Goal: Task Accomplishment & Management: Manage account settings

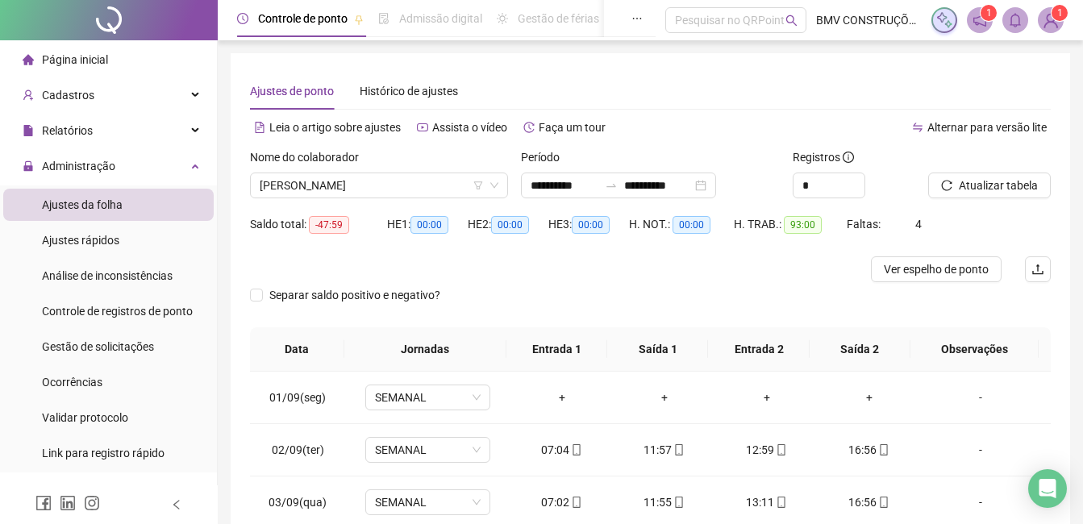
click at [84, 53] on span "Página inicial" at bounding box center [75, 59] width 66 height 13
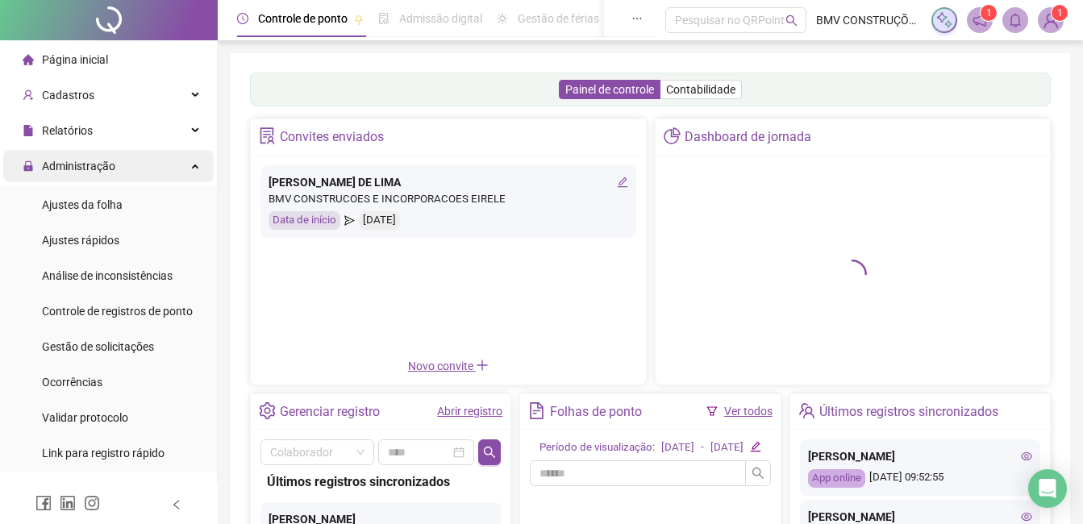
click at [98, 162] on span "Administração" at bounding box center [78, 166] width 73 height 13
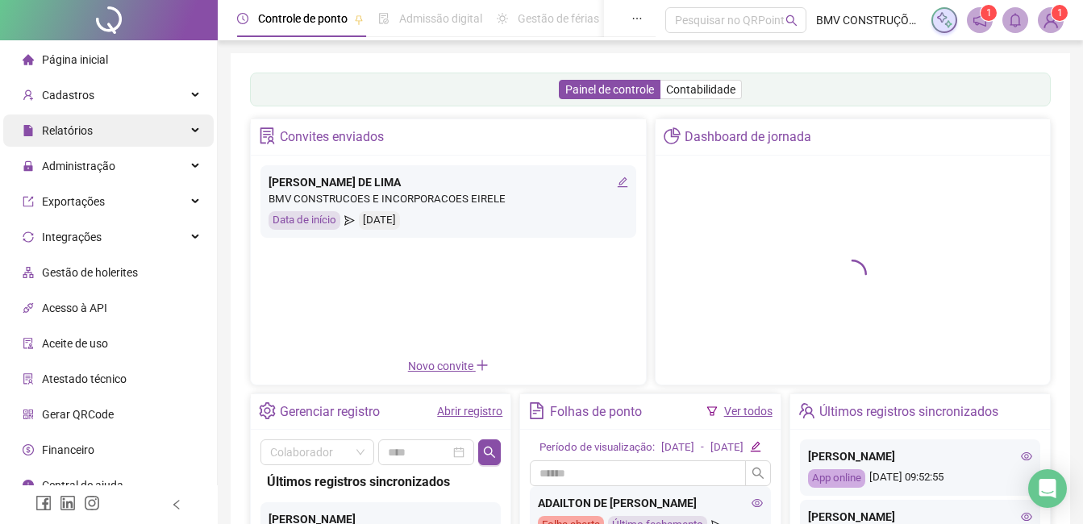
click at [97, 132] on div "Relatórios" at bounding box center [108, 131] width 211 height 32
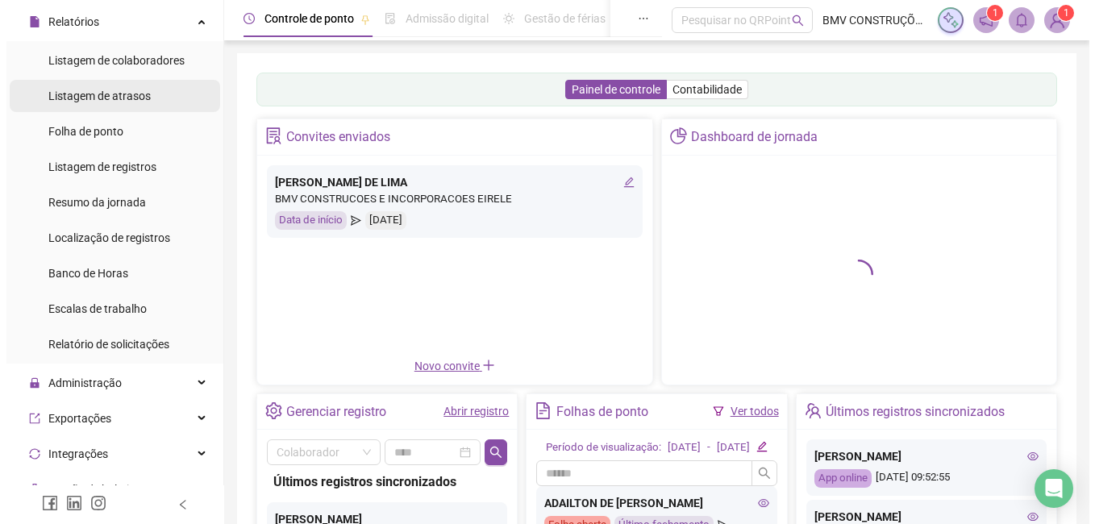
scroll to position [81, 0]
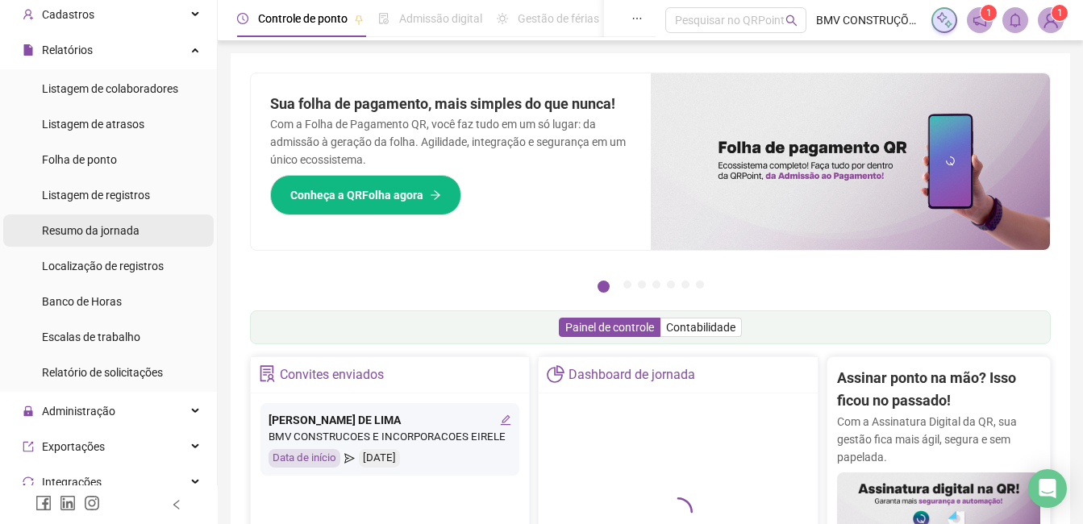
click at [90, 240] on div "Resumo da jornada" at bounding box center [91, 231] width 98 height 32
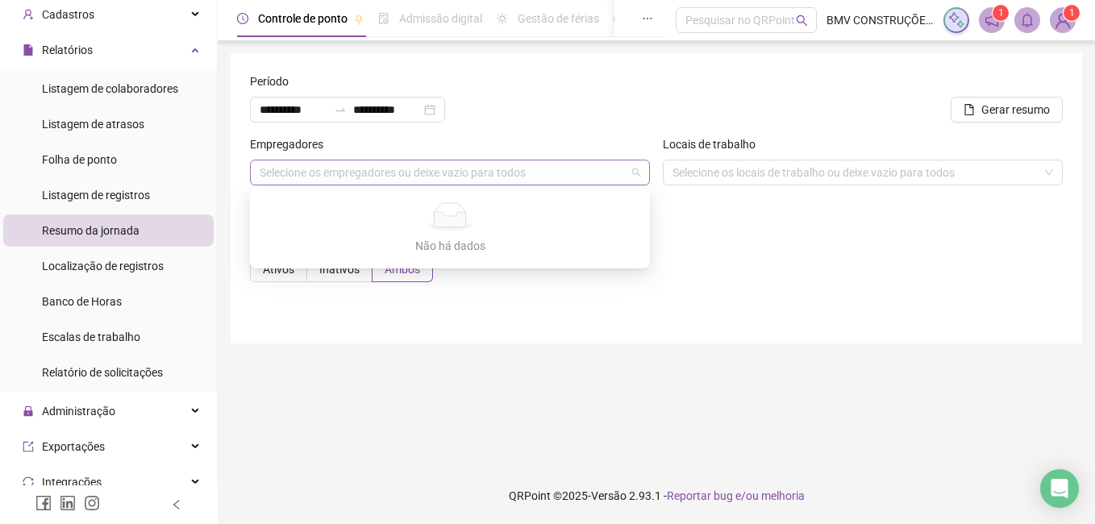
click at [451, 179] on div "Selecione os empregadores ou deixe vazio para todos" at bounding box center [450, 173] width 400 height 26
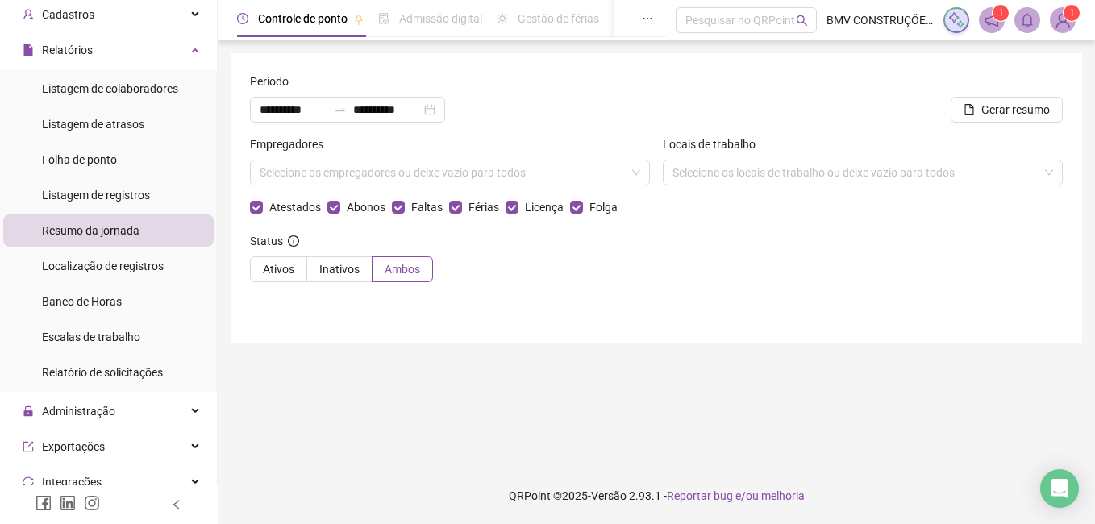
click at [803, 231] on form "**********" at bounding box center [656, 184] width 813 height 223
click at [290, 265] on span "Ativos" at bounding box center [278, 269] width 31 height 13
click at [391, 176] on div "Selecione os empregadores ou deixe vazio para todos" at bounding box center [450, 173] width 400 height 26
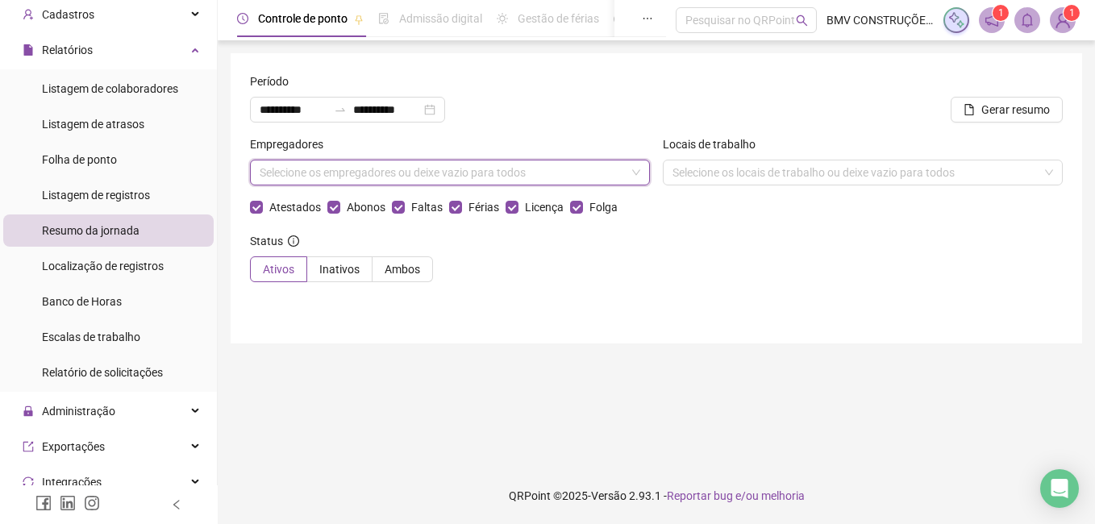
click at [391, 176] on div "Selecione os empregadores ou deixe vazio para todos" at bounding box center [450, 173] width 400 height 26
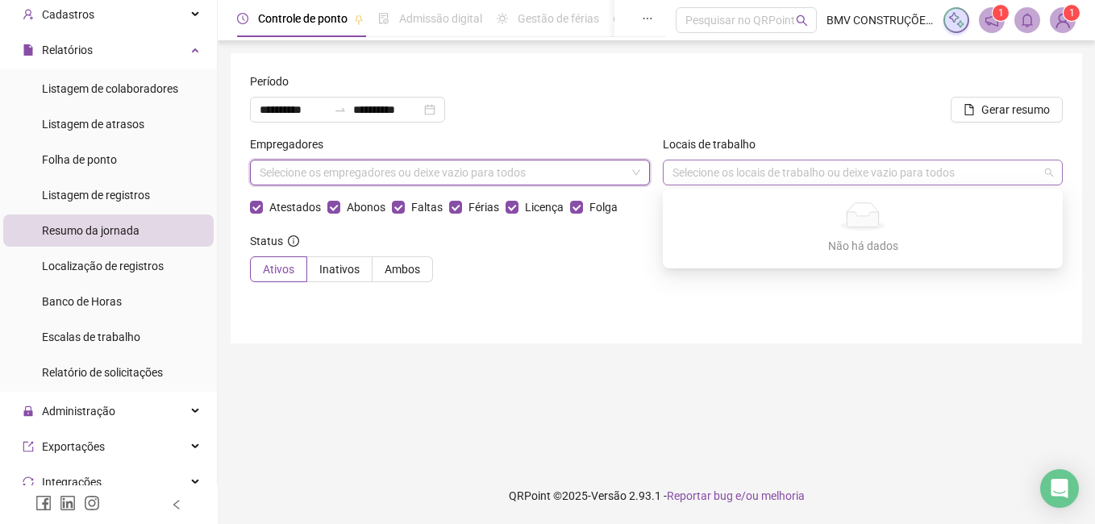
click at [824, 173] on div "Selecione os locais de trabalho ou deixe vazio para todos" at bounding box center [863, 173] width 400 height 26
click at [503, 180] on div "Selecione os empregadores ou deixe vazio para todos" at bounding box center [450, 173] width 400 height 26
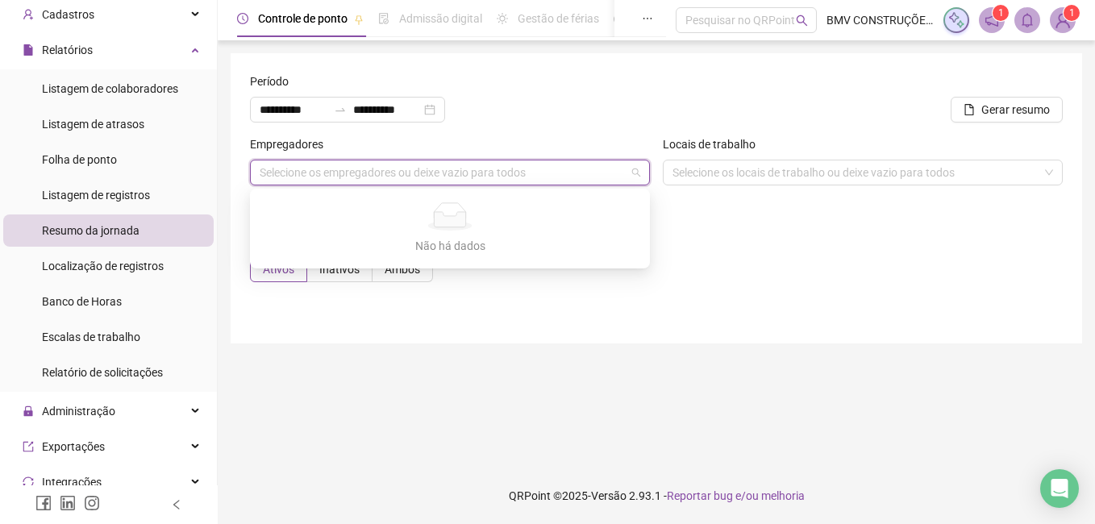
click at [784, 222] on form "**********" at bounding box center [656, 184] width 813 height 223
click at [366, 162] on div "Selecione os empregadores ou deixe vazio para todos" at bounding box center [450, 173] width 400 height 26
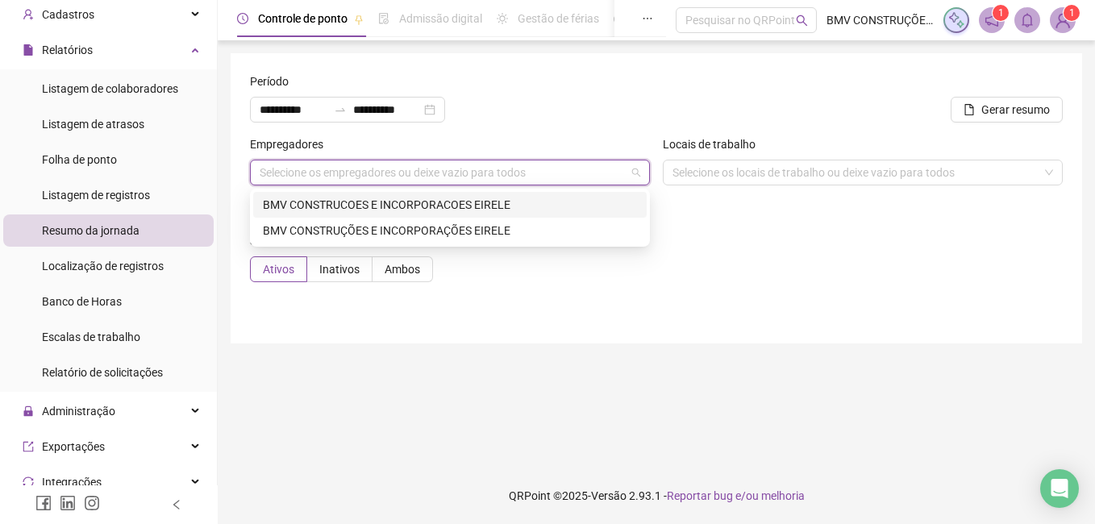
click at [366, 162] on div "Selecione os empregadores ou deixe vazio para todos" at bounding box center [450, 173] width 400 height 26
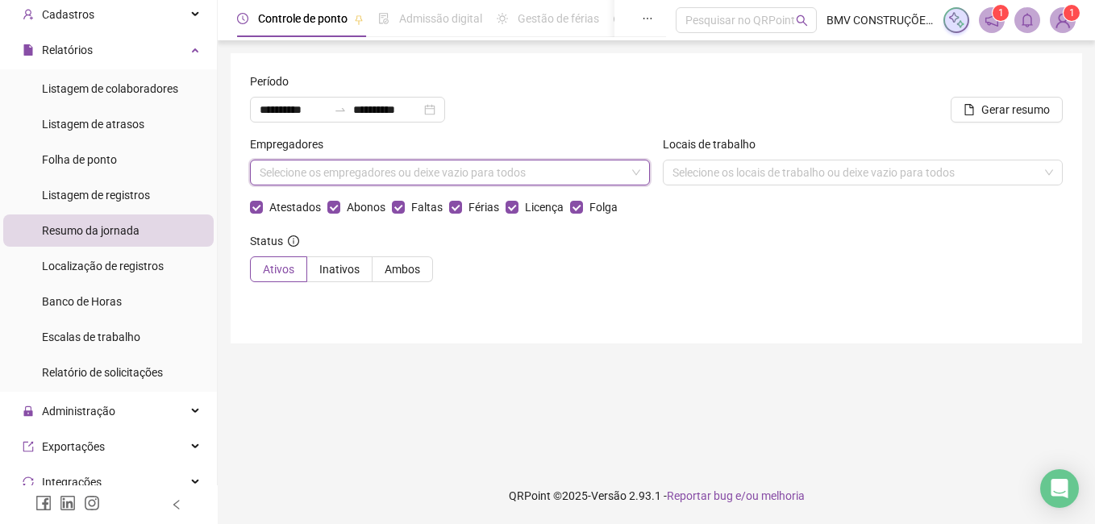
click at [366, 165] on div "Selecione os empregadores ou deixe vazio para todos" at bounding box center [450, 173] width 400 height 26
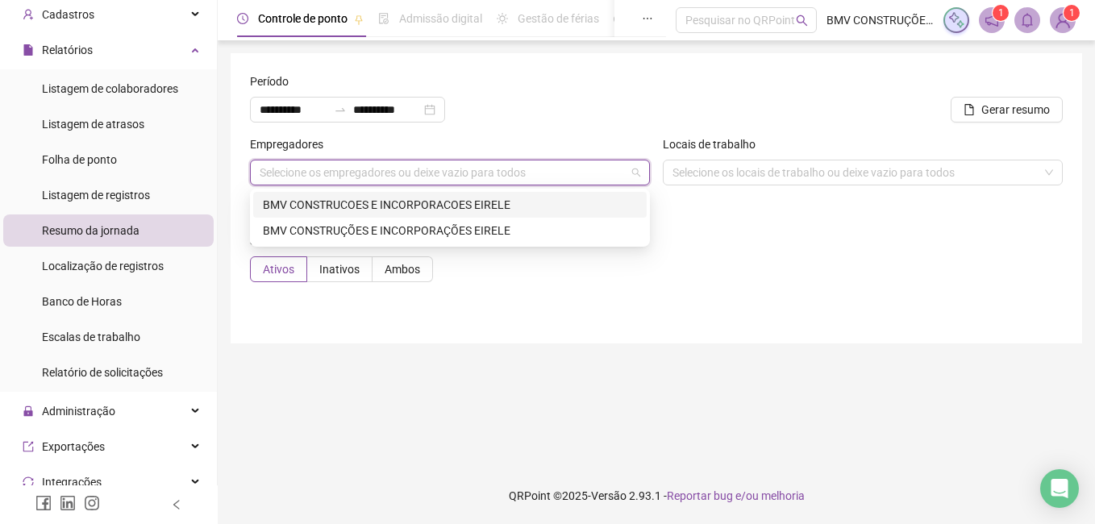
click at [366, 198] on div "BMV CONSTRUCOES E INCORPORACOES EIRELE" at bounding box center [450, 205] width 374 height 18
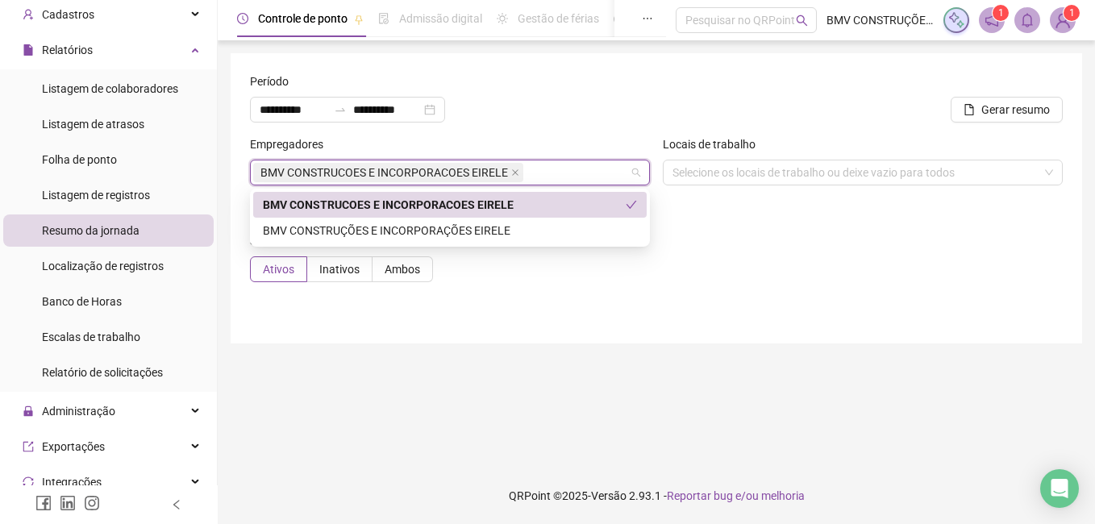
drag, startPoint x: 908, startPoint y: 207, endPoint x: 898, endPoint y: 188, distance: 22.0
click at [910, 207] on div "Atestados Abonos Faltas Férias Licença Folga" at bounding box center [656, 207] width 813 height 18
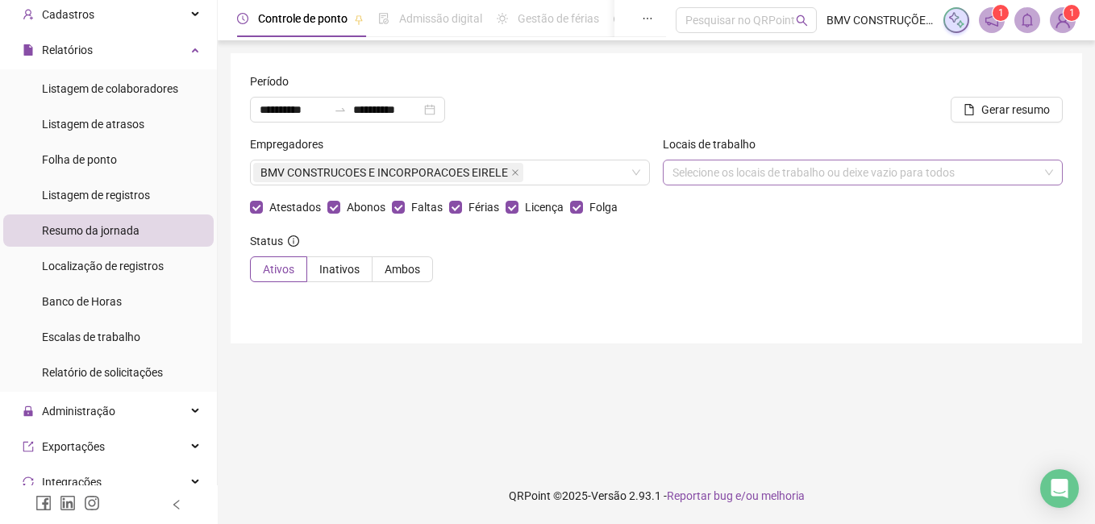
click at [891, 177] on div "Selecione os locais de trabalho ou deixe vazio para todos" at bounding box center [863, 173] width 400 height 26
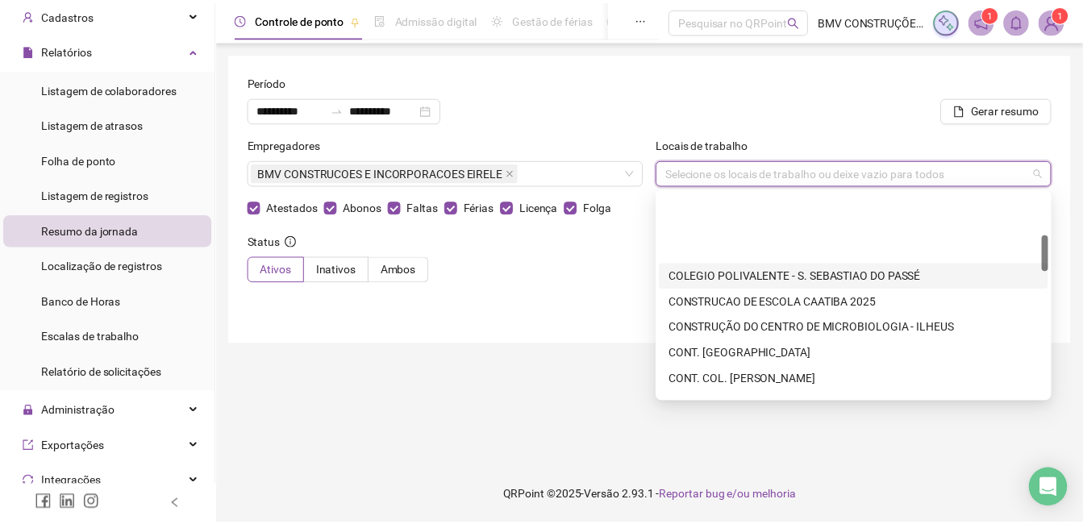
scroll to position [323, 0]
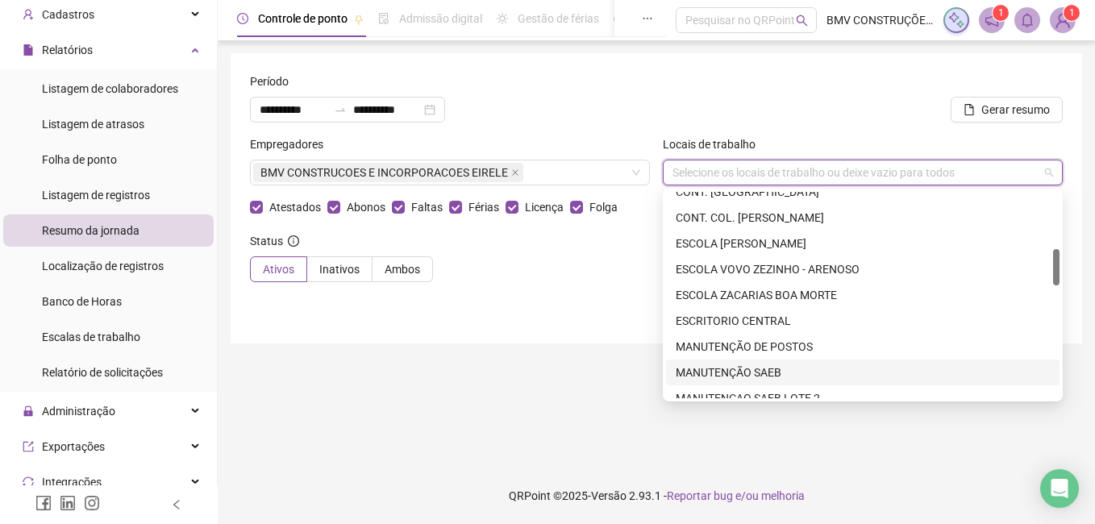
click at [767, 371] on div "MANUTENÇÃO SAEB" at bounding box center [863, 373] width 374 height 18
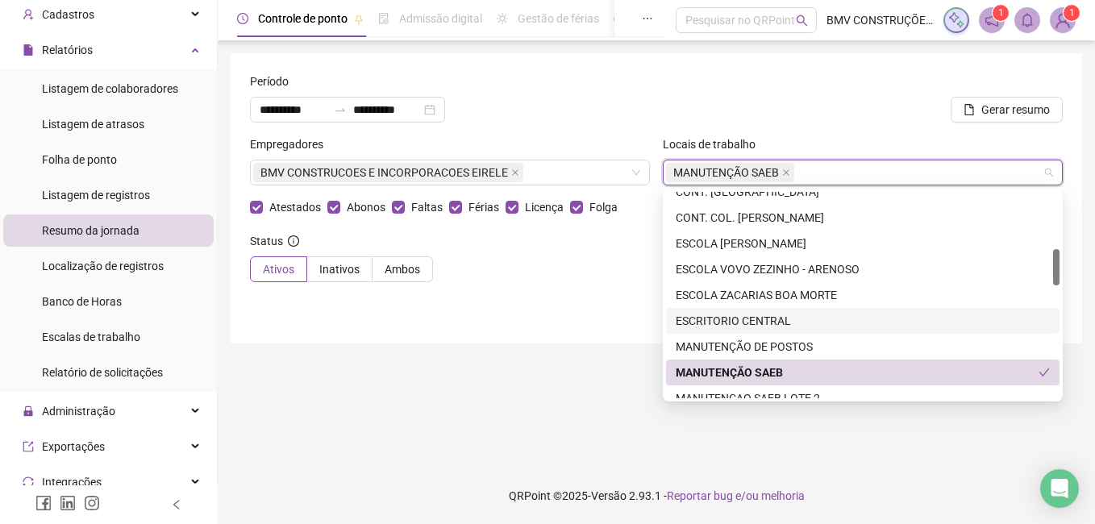
drag, startPoint x: 612, startPoint y: 310, endPoint x: 697, endPoint y: 273, distance: 92.2
click at [611, 310] on div "**********" at bounding box center [657, 198] width 852 height 290
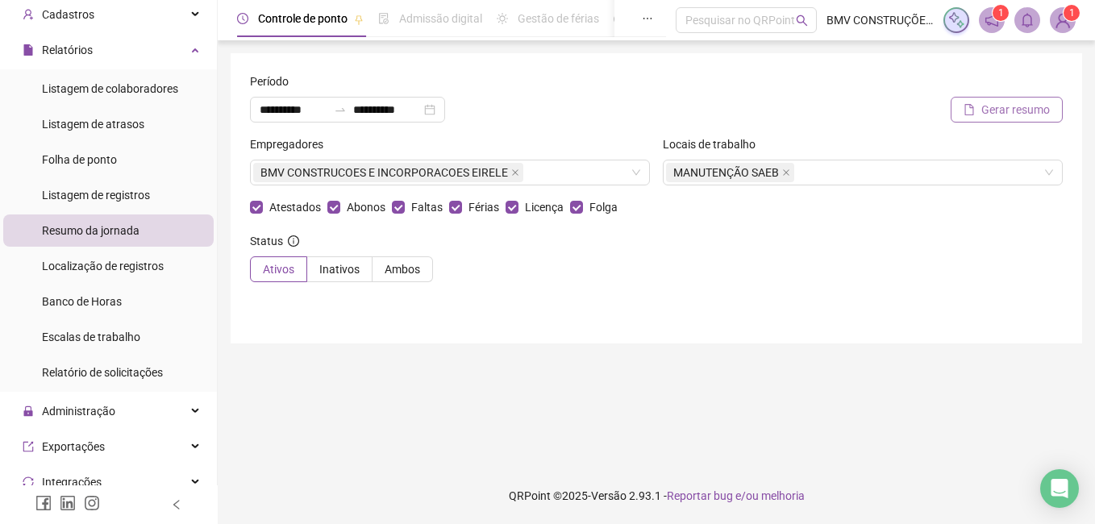
click at [1042, 112] on span "Gerar resumo" at bounding box center [1016, 110] width 69 height 18
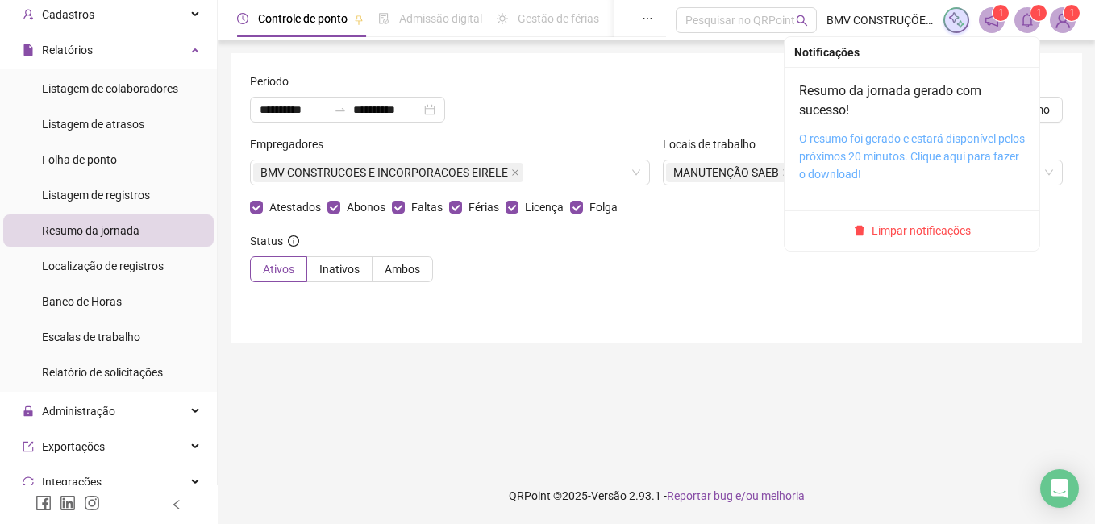
click at [944, 162] on link "O resumo foi gerado e estará disponível pelos próximos 20 minutos. Clique aqui …" at bounding box center [912, 156] width 226 height 48
drag, startPoint x: 939, startPoint y: 235, endPoint x: 850, endPoint y: 182, distance: 103.5
click at [938, 235] on span "Limpar notificações" at bounding box center [921, 231] width 99 height 18
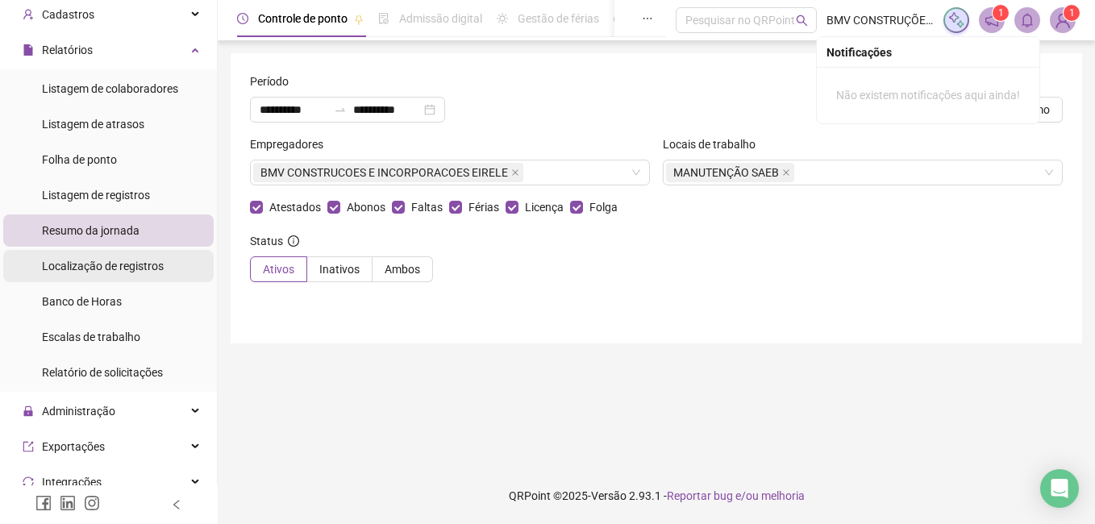
click at [94, 277] on div "Localização de registros" at bounding box center [103, 266] width 122 height 32
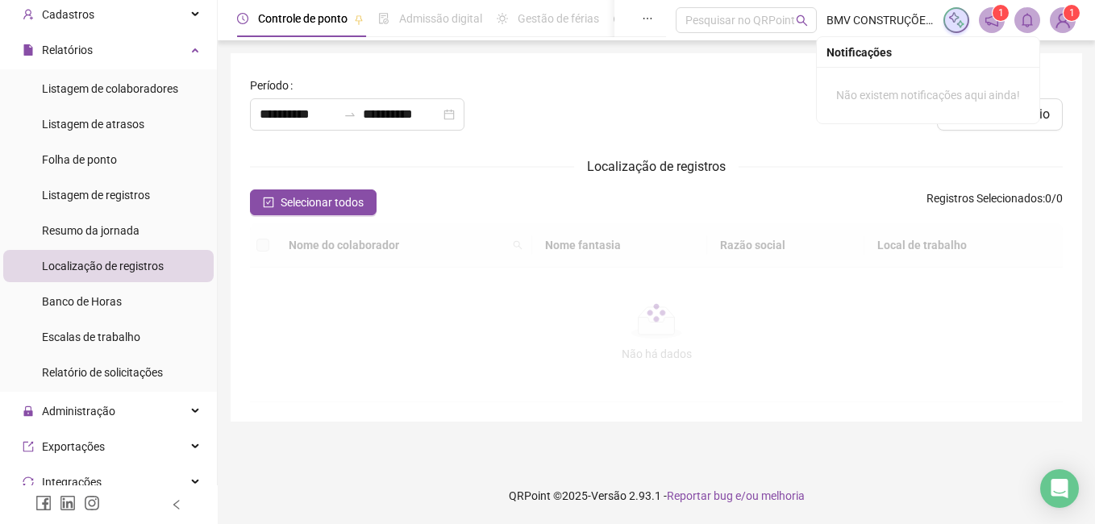
type input "**********"
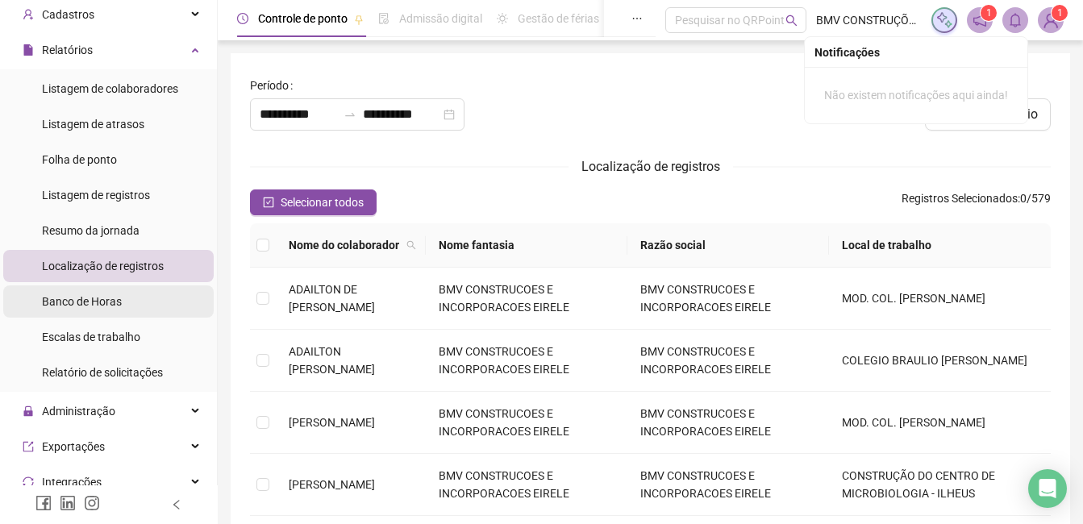
click at [97, 301] on span "Banco de Horas" at bounding box center [82, 301] width 80 height 13
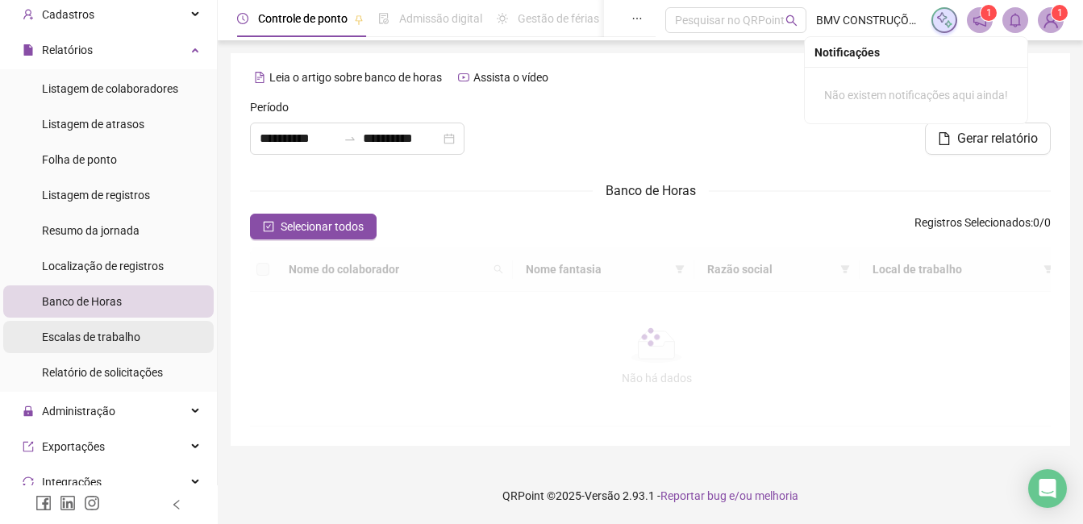
type input "**********"
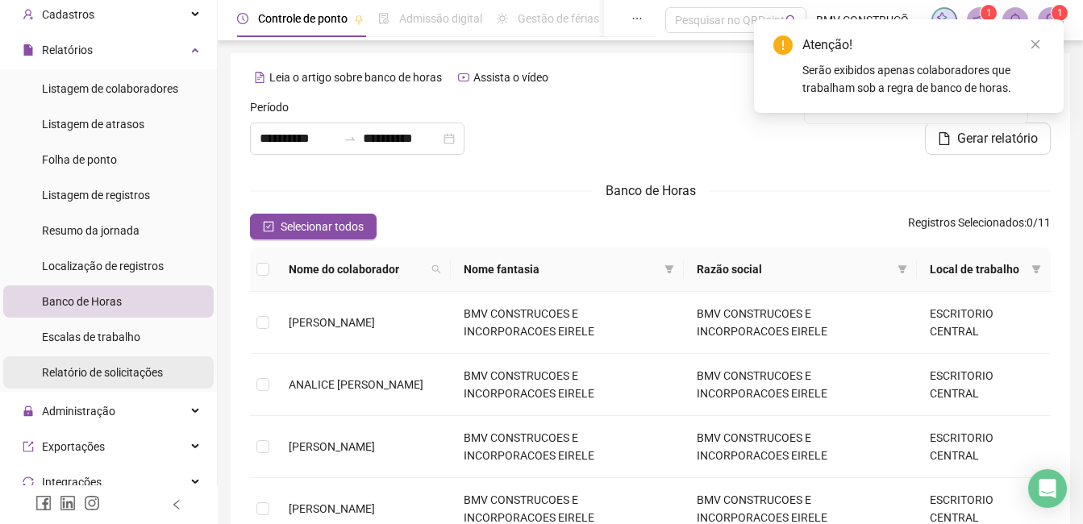
click at [116, 382] on div "Relatório de solicitações" at bounding box center [102, 373] width 121 height 32
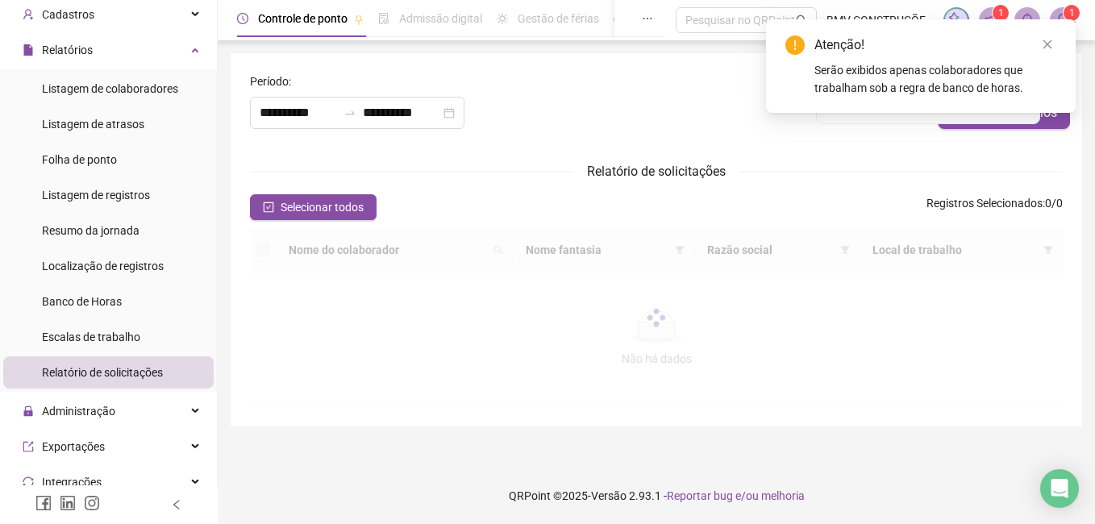
type input "**********"
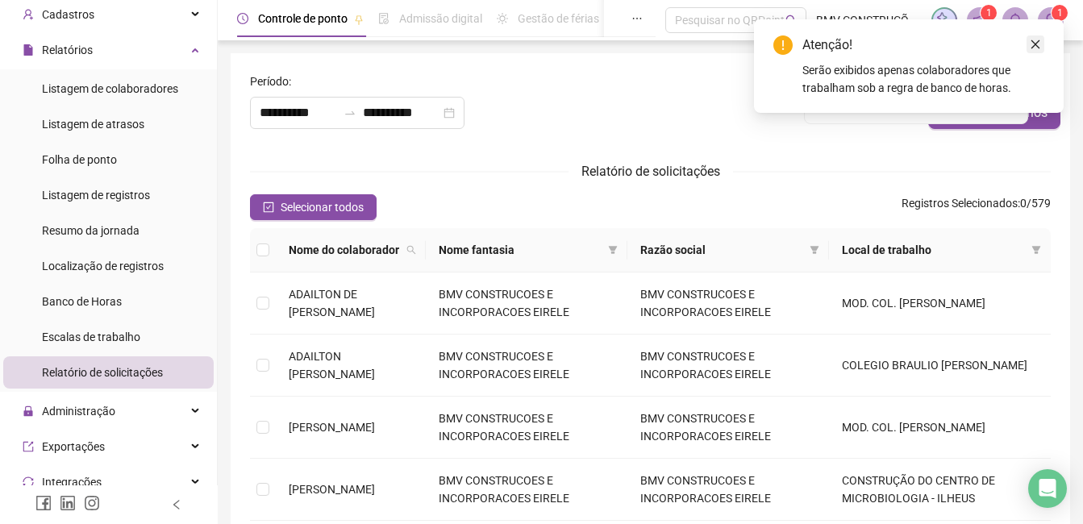
click at [1043, 48] on link "Close" at bounding box center [1036, 44] width 18 height 18
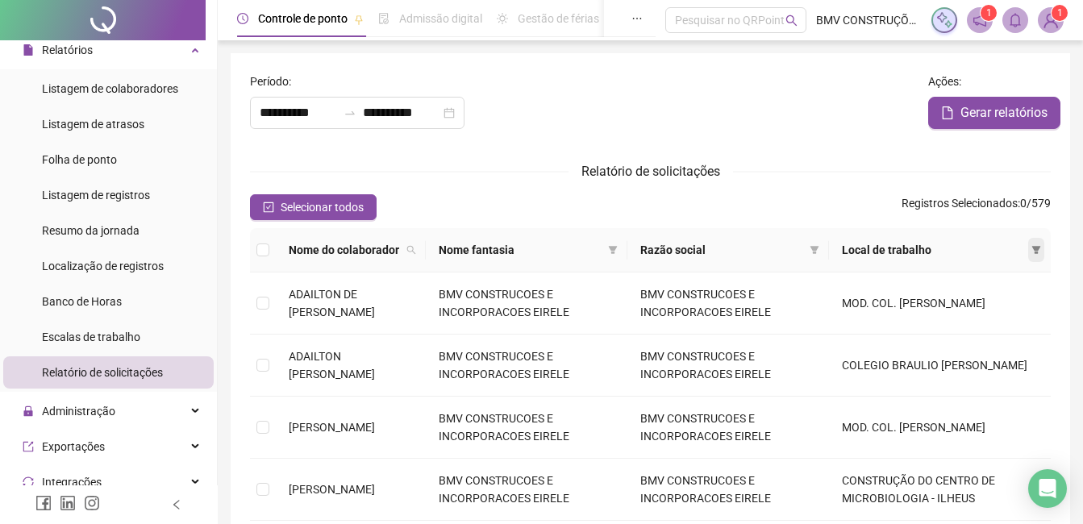
click at [1042, 248] on span at bounding box center [1037, 250] width 16 height 24
click at [864, 202] on div "Selecionar todos Registros Selecionados : 0 / 579" at bounding box center [650, 207] width 801 height 26
click at [1037, 247] on icon "filter" at bounding box center [1037, 250] width 9 height 8
click at [817, 255] on icon "filter" at bounding box center [815, 250] width 10 height 10
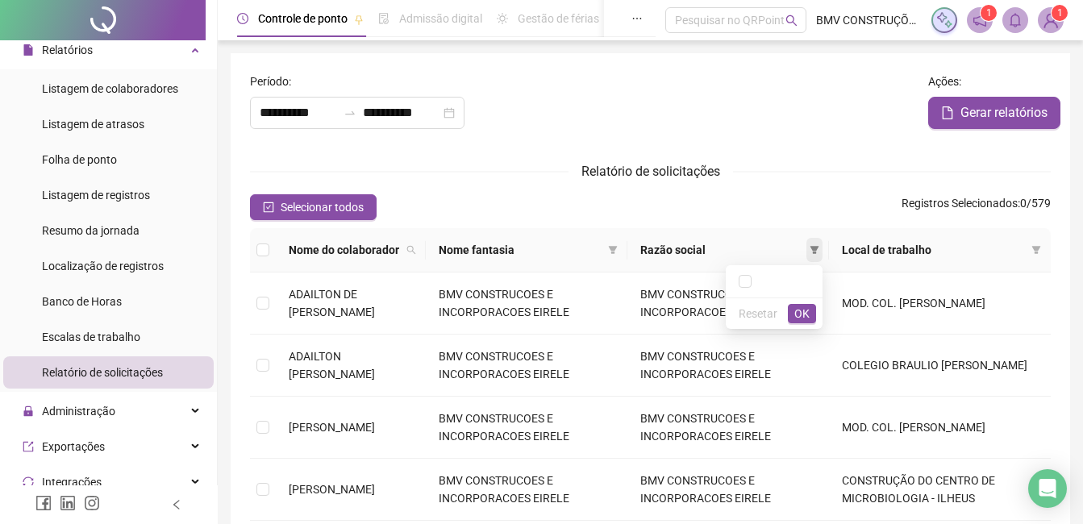
click at [817, 255] on icon "filter" at bounding box center [815, 250] width 10 height 10
click at [411, 265] on th "Nome do colaborador" at bounding box center [351, 250] width 150 height 44
click at [416, 248] on icon "search" at bounding box center [412, 250] width 10 height 10
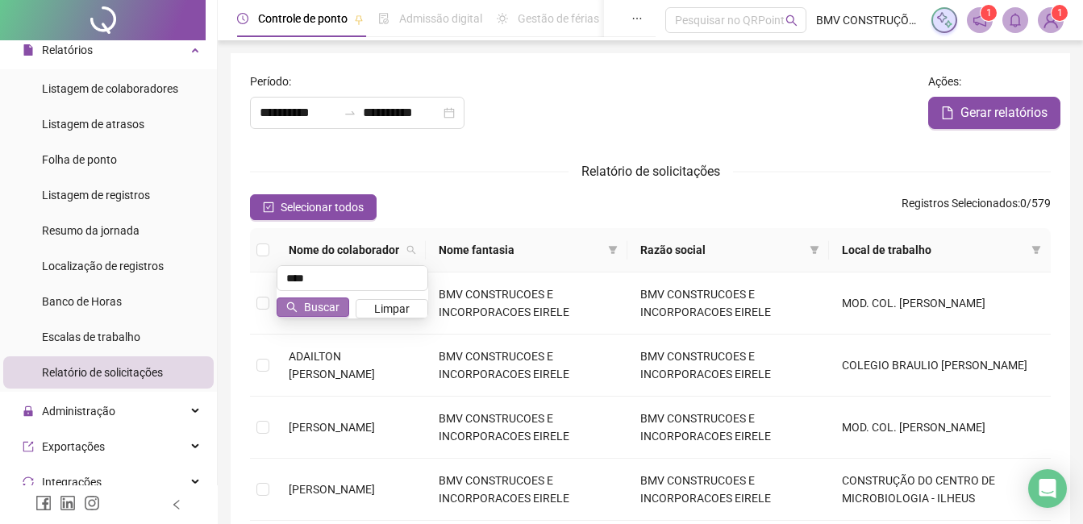
click at [343, 310] on button "Buscar" at bounding box center [313, 307] width 73 height 19
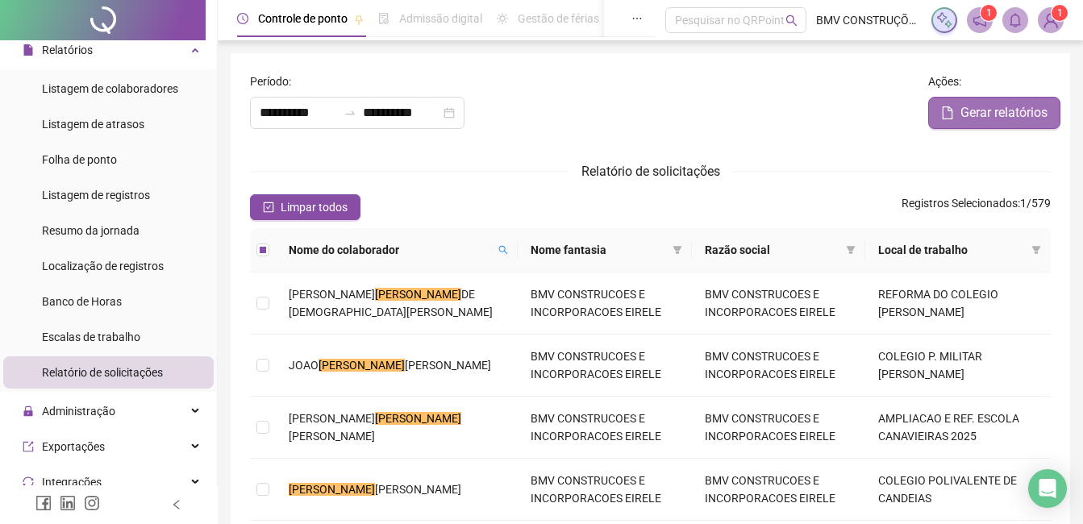
click at [957, 123] on button "Gerar relatórios" at bounding box center [994, 113] width 132 height 32
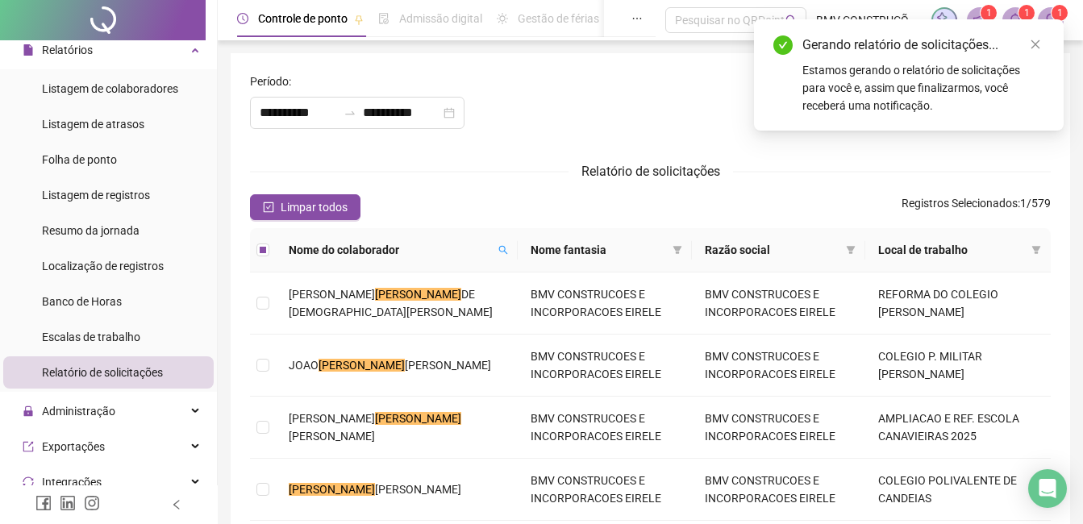
click at [432, 263] on th "Nome do colaborador" at bounding box center [397, 250] width 242 height 44
click at [495, 244] on span at bounding box center [503, 250] width 16 height 24
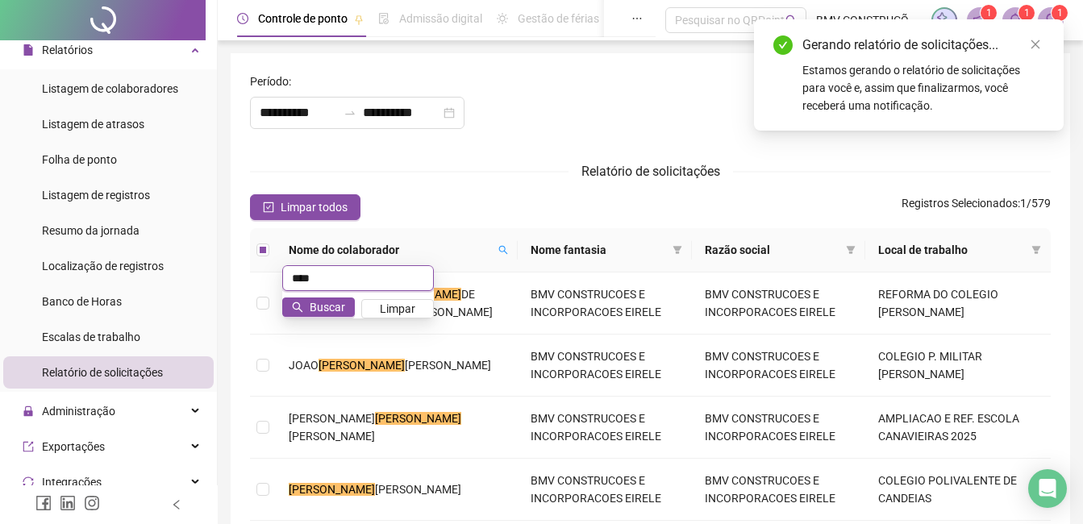
click at [322, 280] on input "****" at bounding box center [358, 278] width 152 height 26
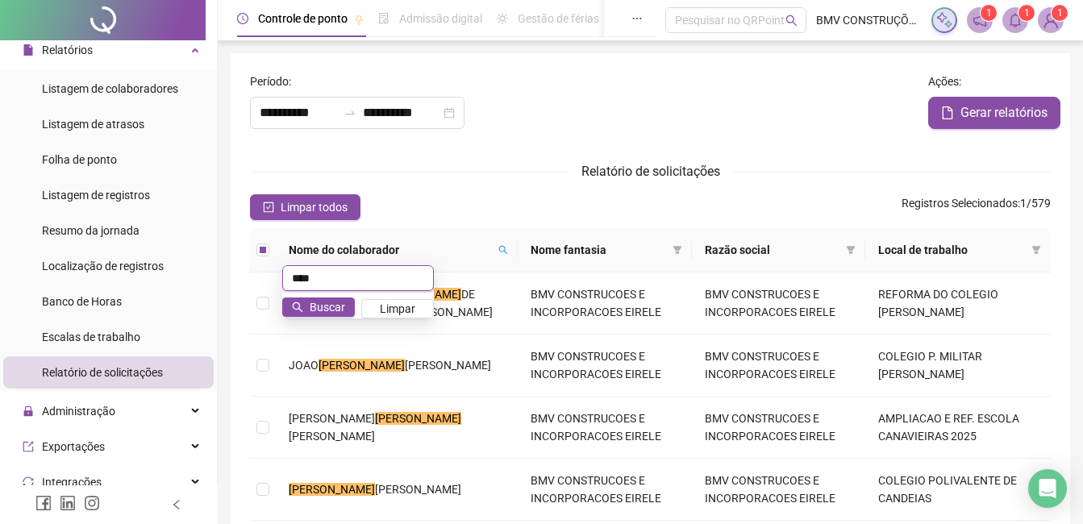
click at [323, 280] on input "****" at bounding box center [358, 278] width 152 height 26
click at [326, 276] on input "****" at bounding box center [358, 278] width 152 height 26
type input "****"
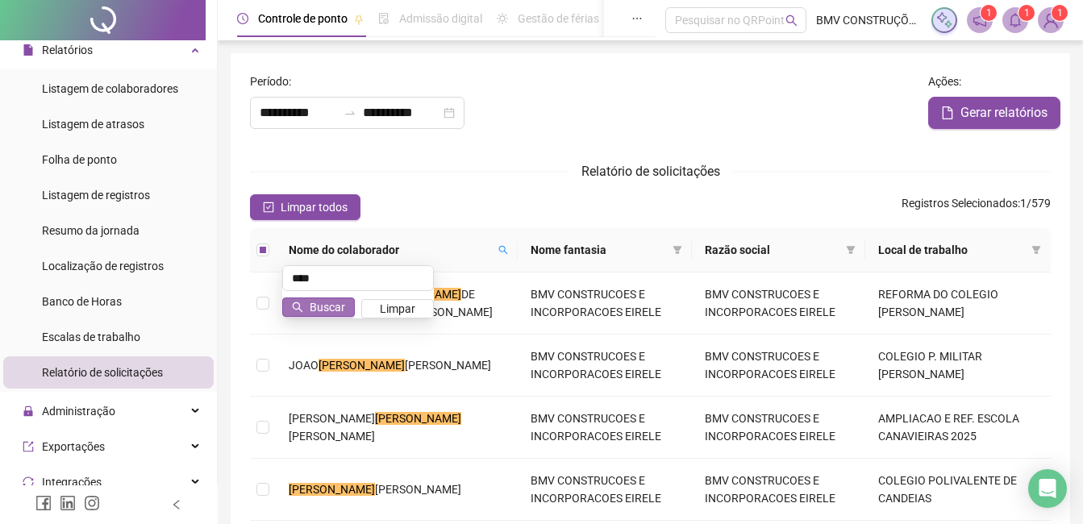
click at [319, 309] on span "Buscar" at bounding box center [327, 307] width 35 height 18
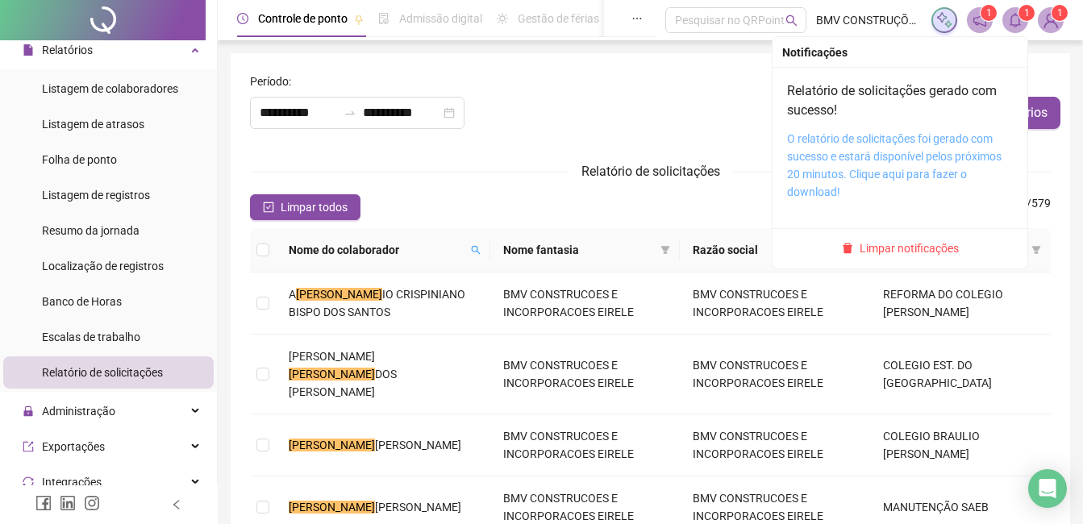
click at [899, 156] on link "O relatório de solicitações foi gerado com sucesso e estará disponível pelos pr…" at bounding box center [894, 165] width 215 height 66
drag, startPoint x: 916, startPoint y: 255, endPoint x: 618, endPoint y: 90, distance: 340.1
click at [916, 255] on span "Limpar notificações" at bounding box center [909, 249] width 99 height 18
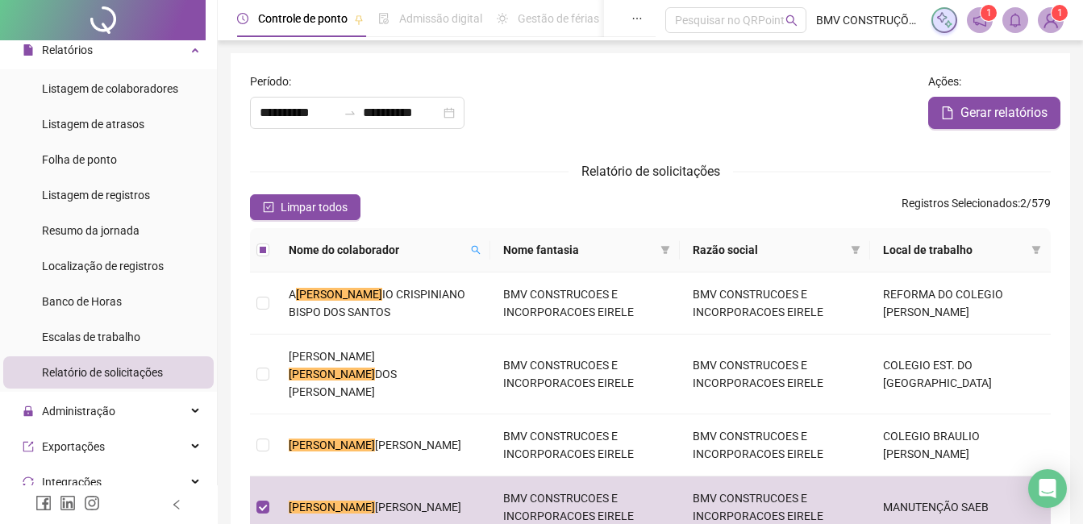
click at [1025, 91] on div "Ações :" at bounding box center [989, 85] width 123 height 24
click at [1025, 105] on span "Gerar relatórios" at bounding box center [1004, 112] width 87 height 19
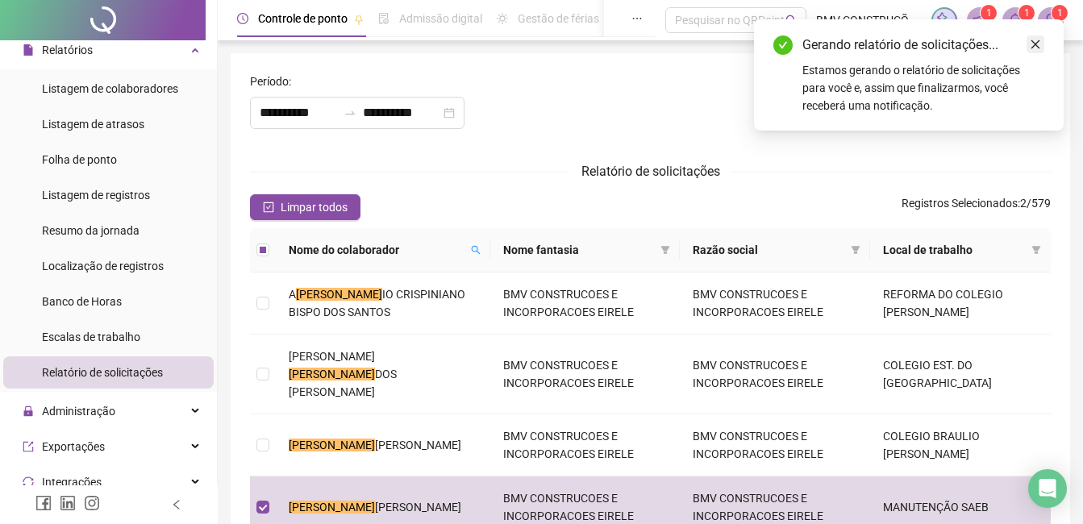
click at [1037, 52] on link "Close" at bounding box center [1036, 44] width 18 height 18
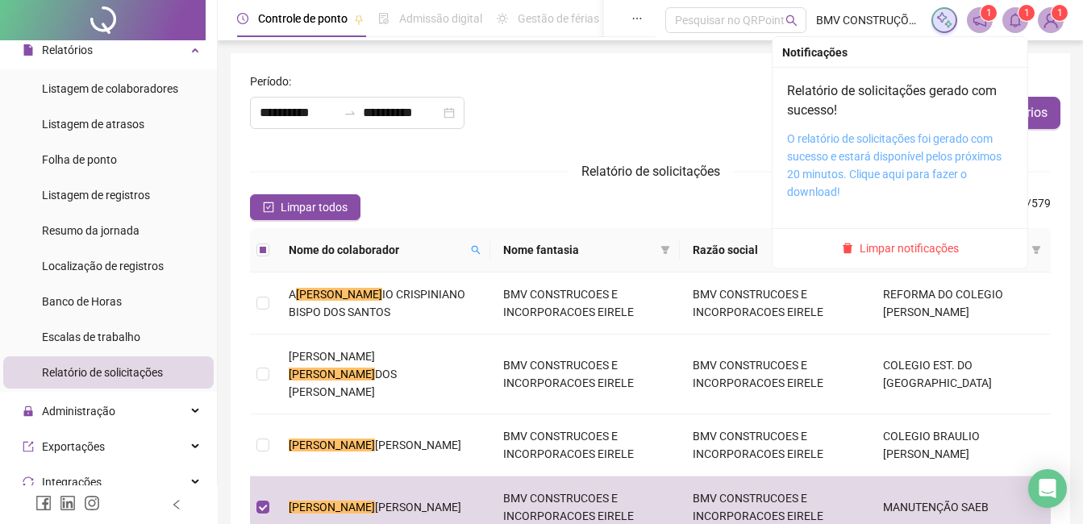
click at [933, 158] on link "O relatório de solicitações foi gerado com sucesso e estará disponível pelos pr…" at bounding box center [894, 165] width 215 height 66
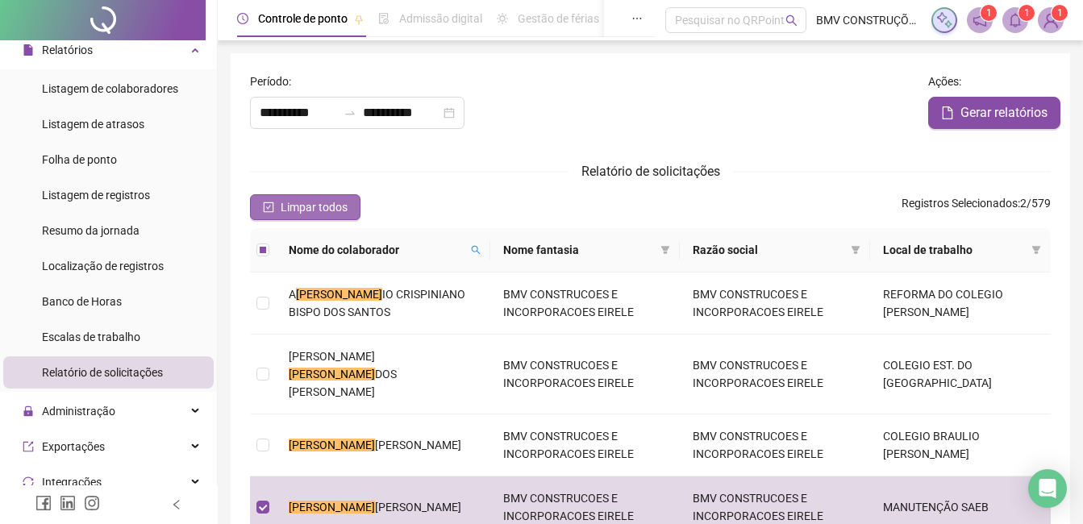
click at [289, 215] on span "Limpar todos" at bounding box center [314, 207] width 67 height 18
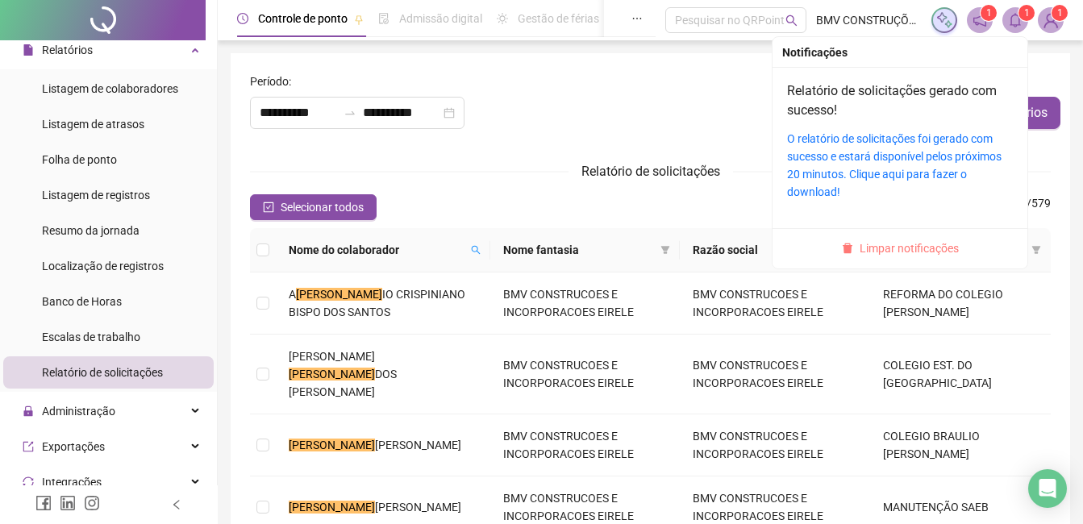
click at [927, 241] on span "Limpar notificações" at bounding box center [909, 249] width 99 height 18
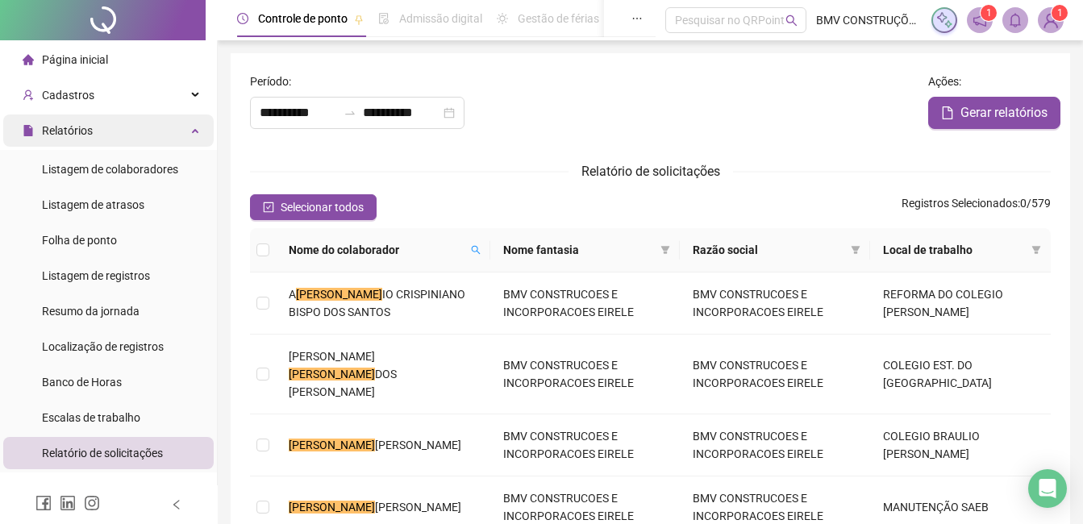
click at [103, 127] on div "Relatórios" at bounding box center [108, 131] width 211 height 32
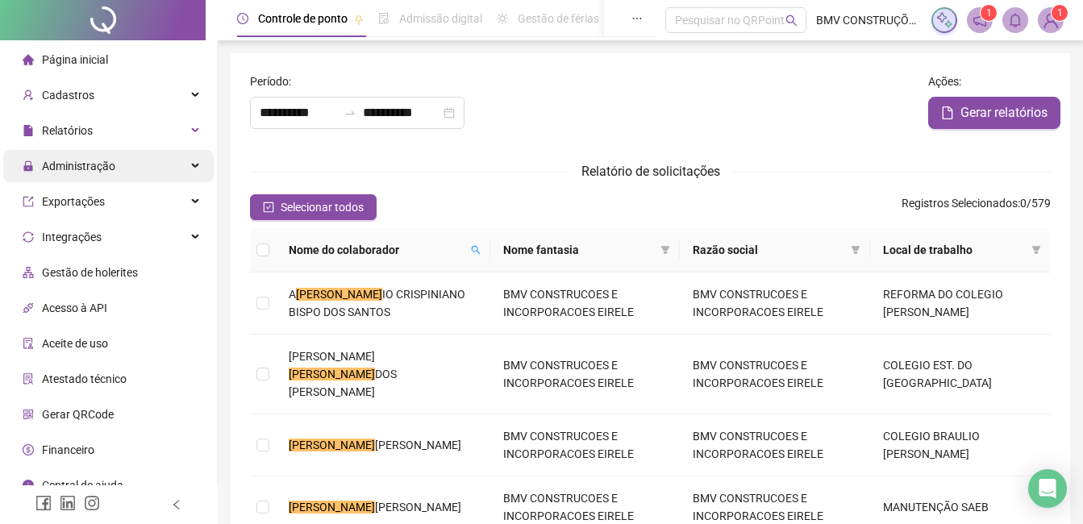
click at [104, 165] on span "Administração" at bounding box center [78, 166] width 73 height 13
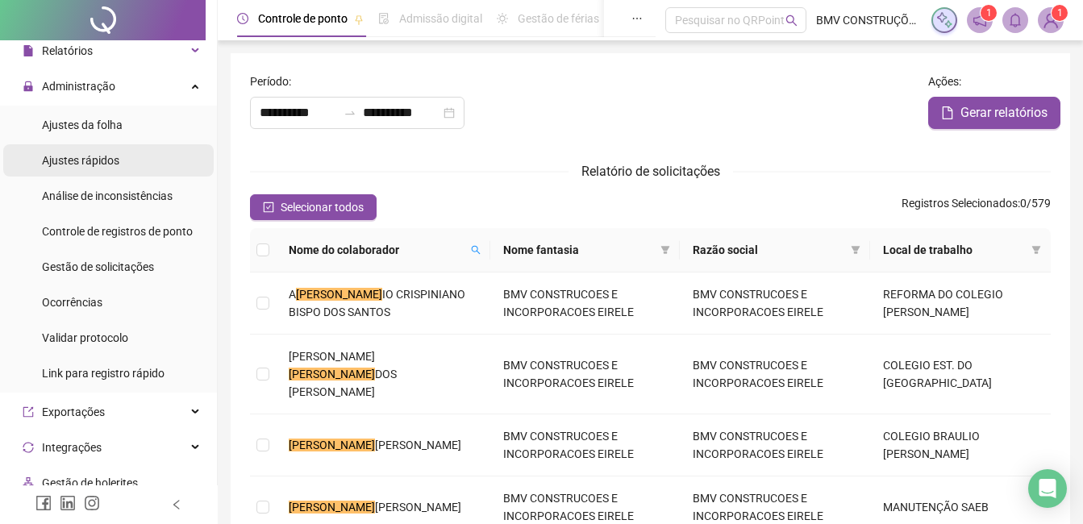
scroll to position [81, 0]
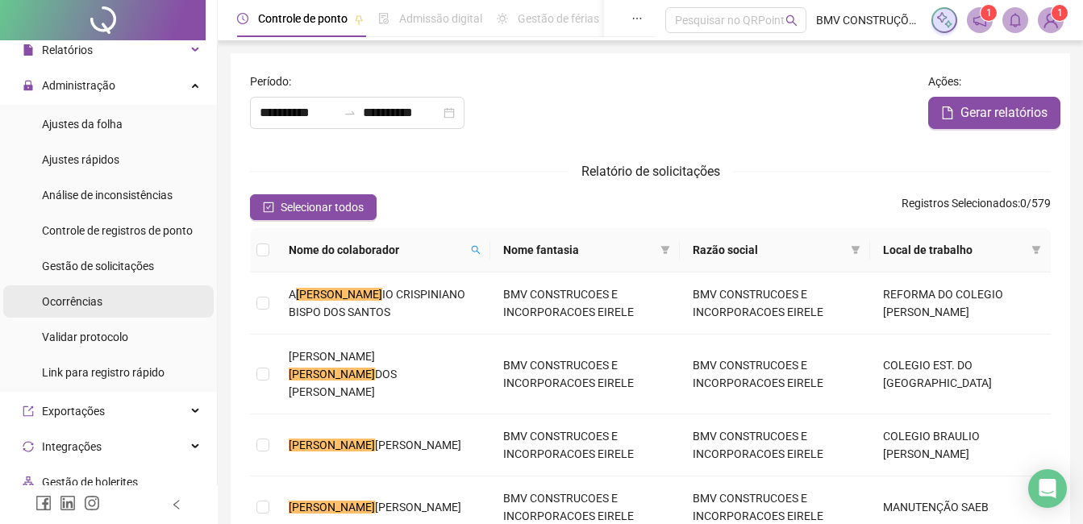
click at [98, 311] on div "Ocorrências" at bounding box center [72, 302] width 61 height 32
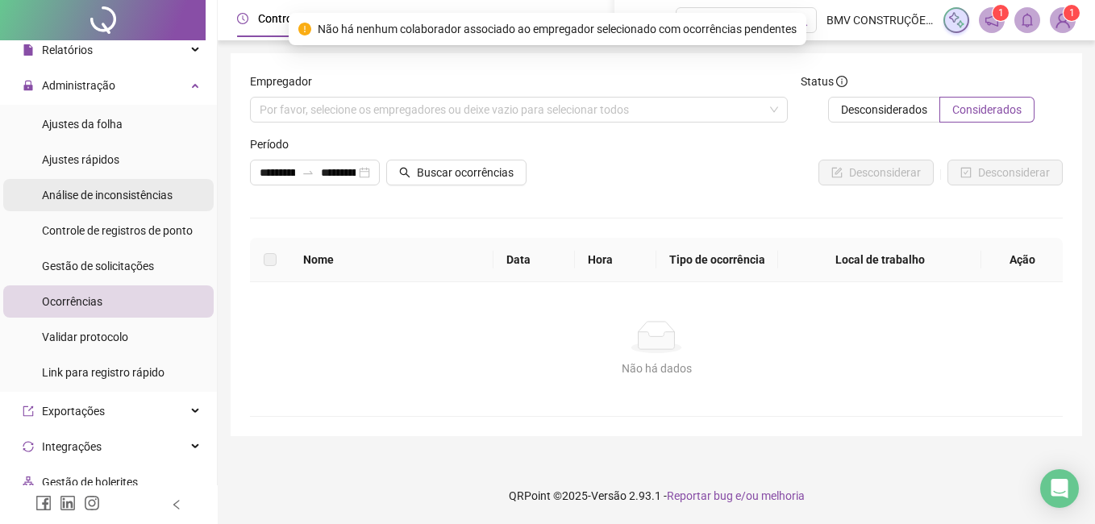
click at [116, 202] on span "Análise de inconsistências" at bounding box center [107, 195] width 131 height 13
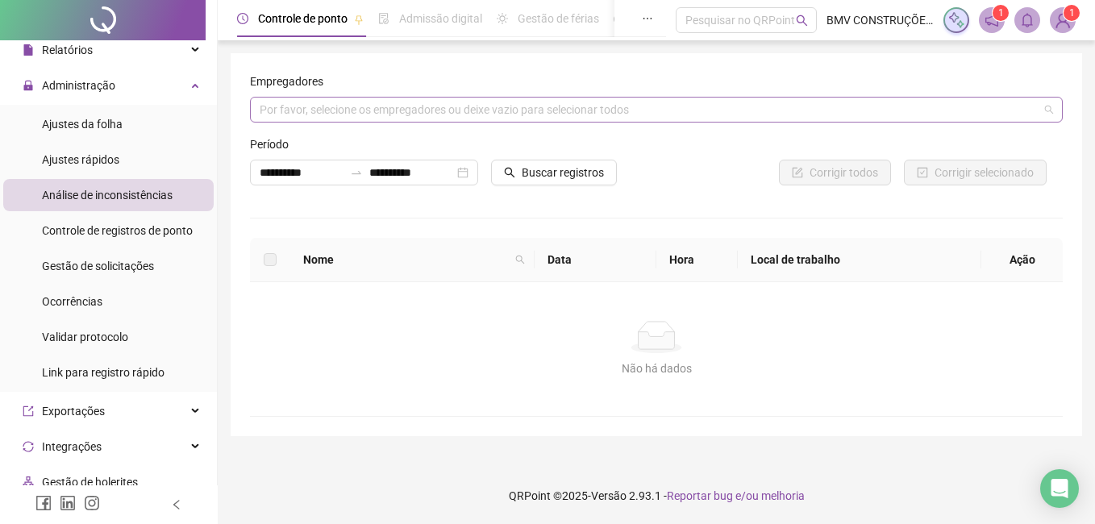
click at [349, 119] on div "Por favor, selecione os empregadores ou deixe vazio para selecionar todos" at bounding box center [656, 110] width 813 height 26
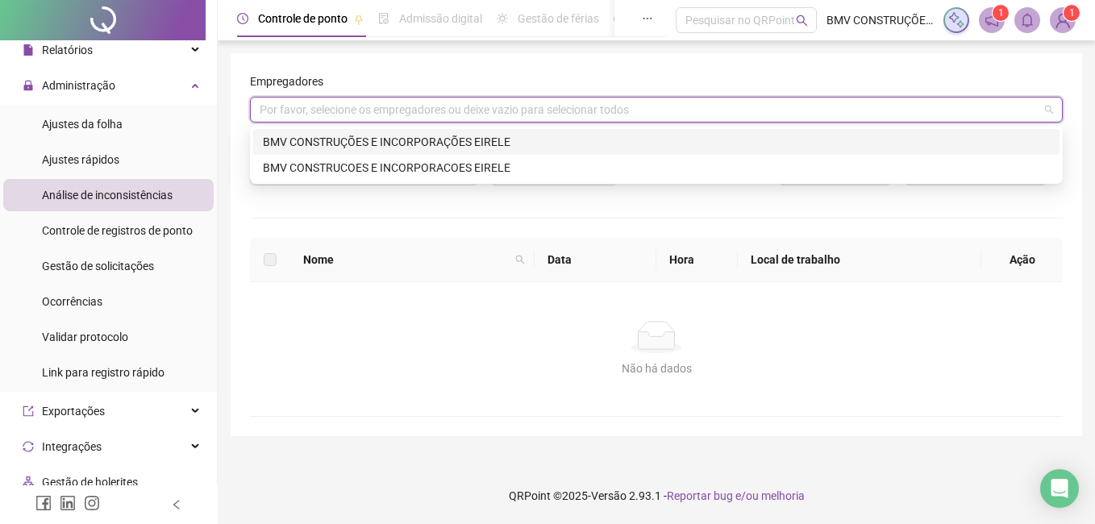
click at [349, 143] on div "BMV CONSTRUÇÕES E INCORPORAÇÕES EIRELE" at bounding box center [656, 142] width 787 height 18
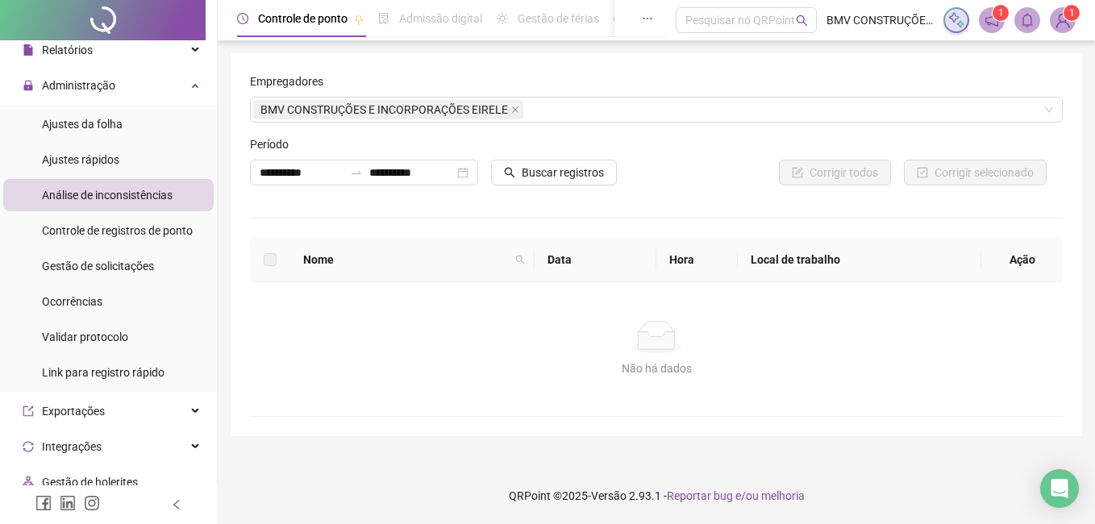
click at [554, 226] on div "**********" at bounding box center [656, 245] width 813 height 344
click at [524, 176] on span "Buscar registros" at bounding box center [563, 173] width 82 height 18
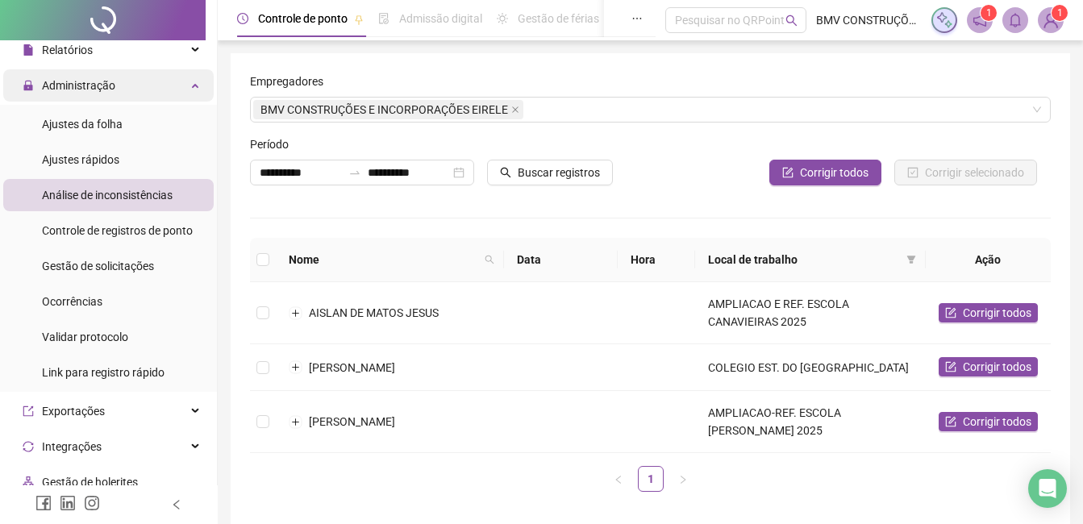
click at [90, 95] on span "Administração" at bounding box center [69, 85] width 93 height 32
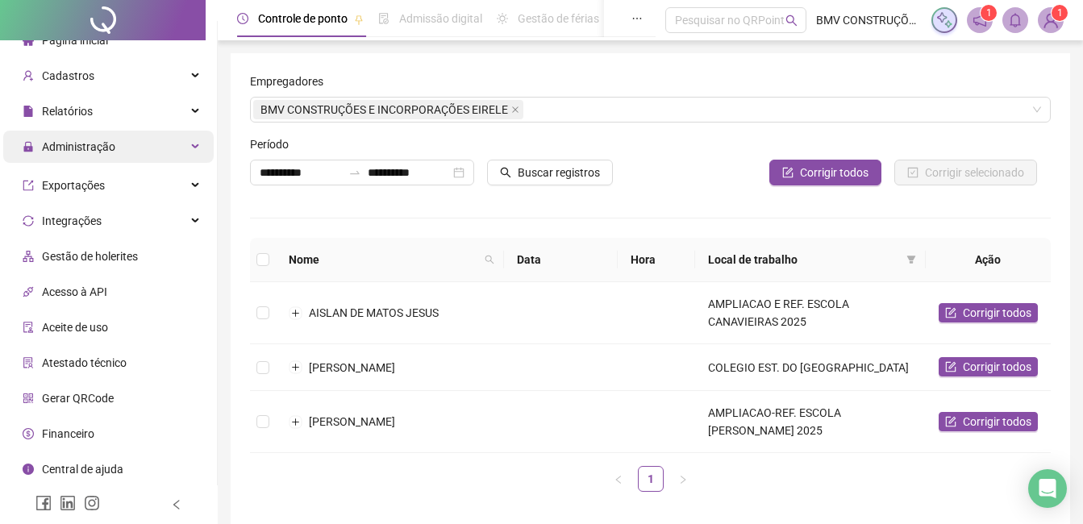
scroll to position [16, 0]
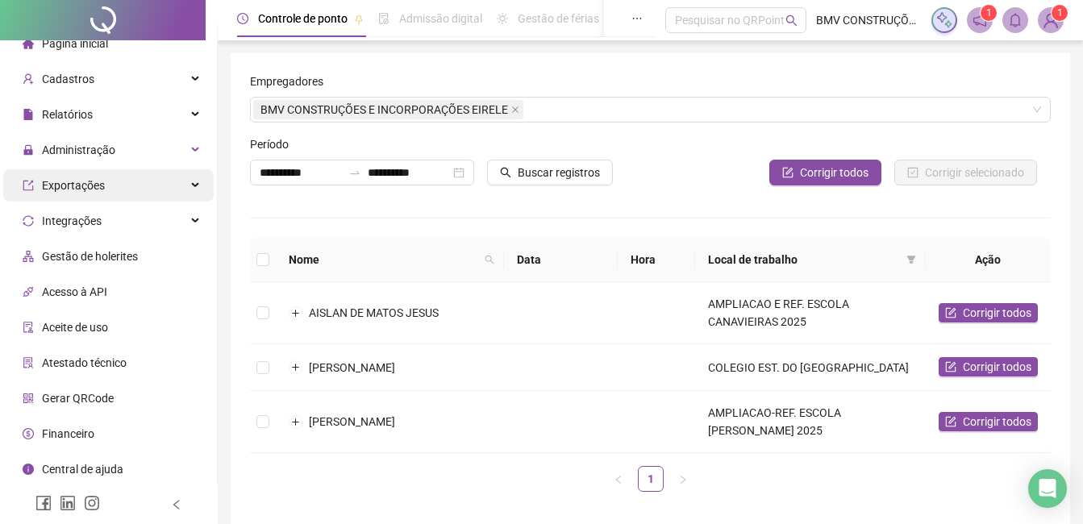
click at [110, 192] on div "Exportações" at bounding box center [108, 185] width 211 height 32
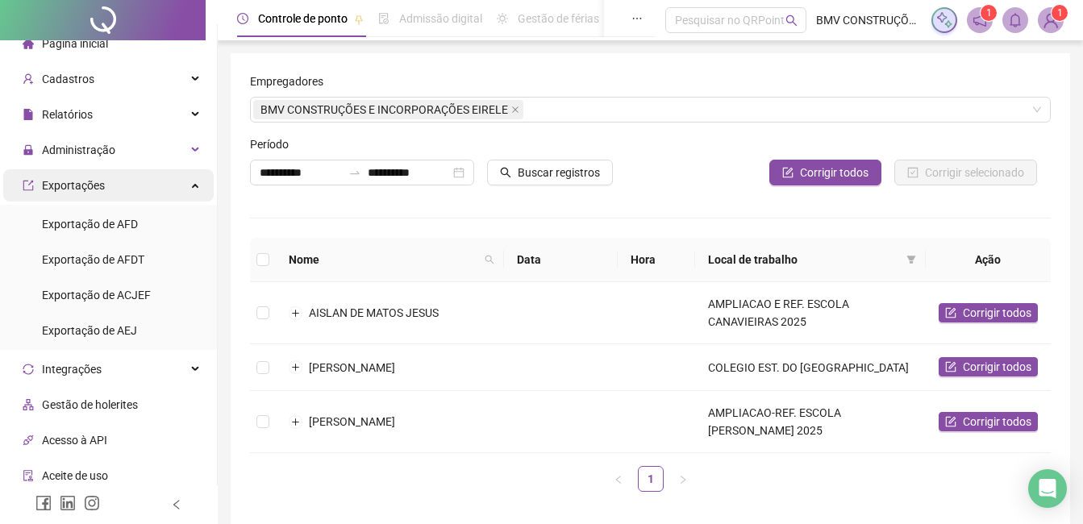
click at [110, 192] on div "Exportações" at bounding box center [108, 185] width 211 height 32
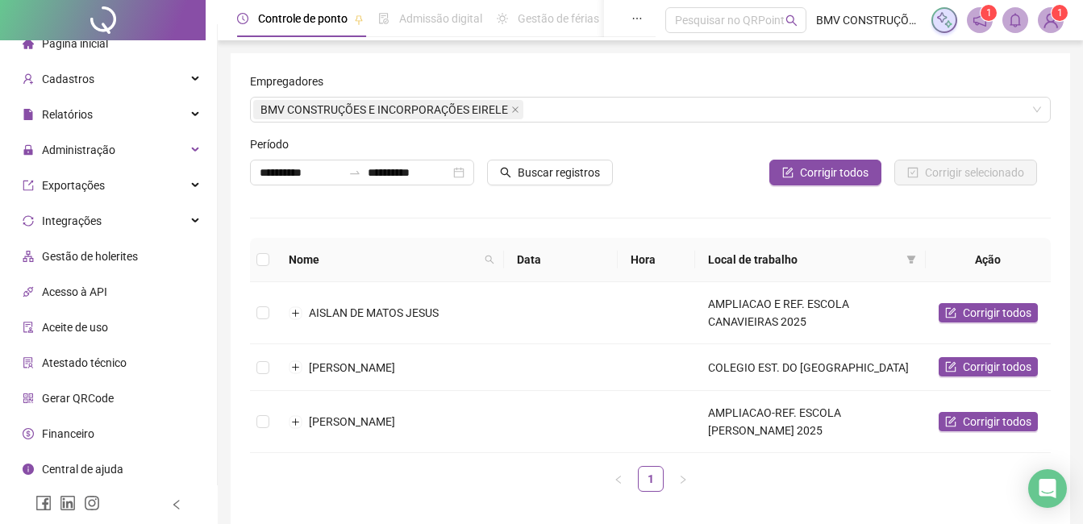
click at [86, 370] on div "Atestado técnico" at bounding box center [75, 363] width 104 height 32
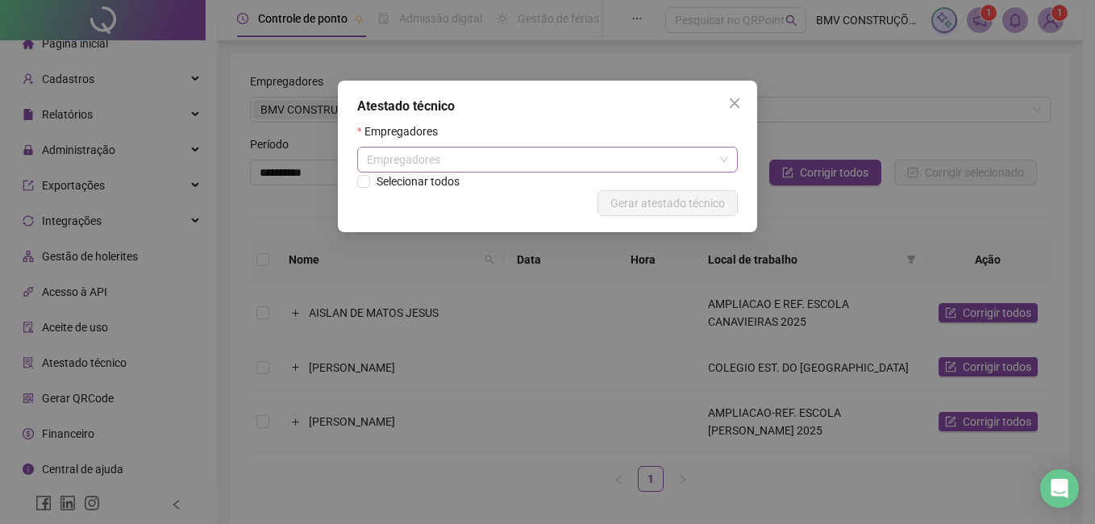
click at [415, 165] on div "Empregadores" at bounding box center [547, 160] width 381 height 26
click at [415, 167] on div "Empregadores" at bounding box center [547, 160] width 381 height 26
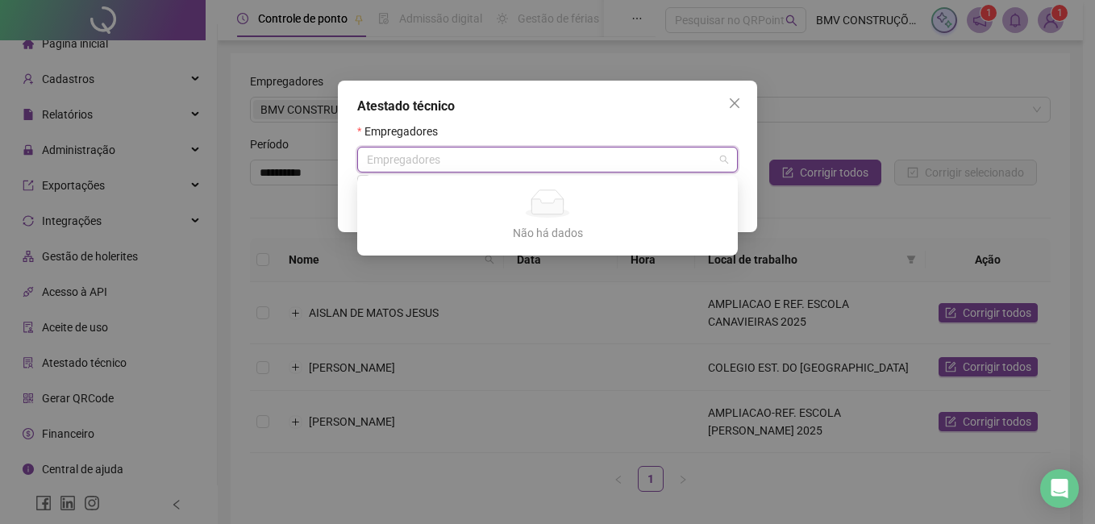
click at [462, 150] on div "Empregadores" at bounding box center [547, 160] width 381 height 26
click at [447, 162] on div "Empregadores" at bounding box center [547, 160] width 381 height 26
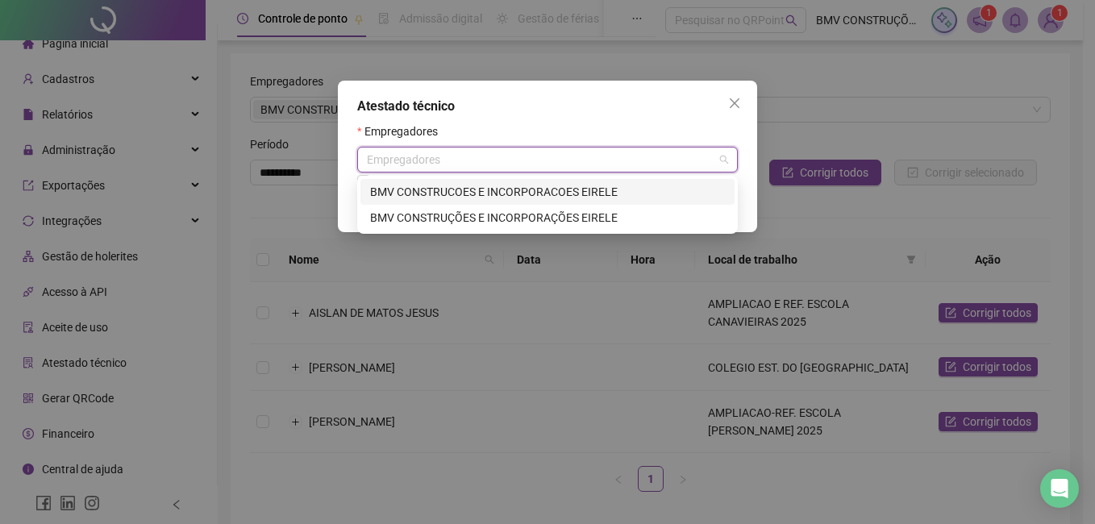
click at [399, 165] on div "Empregadores" at bounding box center [547, 160] width 381 height 26
click at [423, 188] on div "BMV CONSTRUCOES E INCORPORACOES EIRELE" at bounding box center [547, 192] width 355 height 18
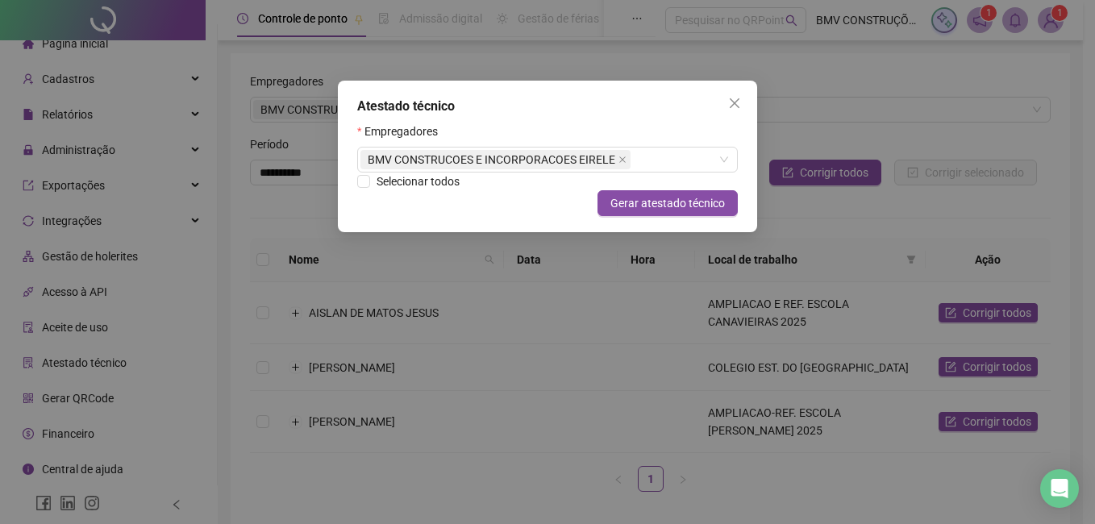
drag, startPoint x: 347, startPoint y: 202, endPoint x: 674, endPoint y: 223, distance: 328.2
click at [347, 202] on div "Atestado técnico Empregadores BMV CONSTRUCOES E INCORPORACOES EIRELE Selecionar…" at bounding box center [547, 157] width 419 height 152
click at [694, 212] on button "Gerar atestado técnico" at bounding box center [668, 203] width 140 height 26
click at [736, 114] on div "Atestado técnico Empregadores BMV CONSTRUCOES E INCORPORACOES EIRELE Selecionar…" at bounding box center [547, 157] width 419 height 152
click at [734, 109] on icon "close" at bounding box center [734, 103] width 13 height 13
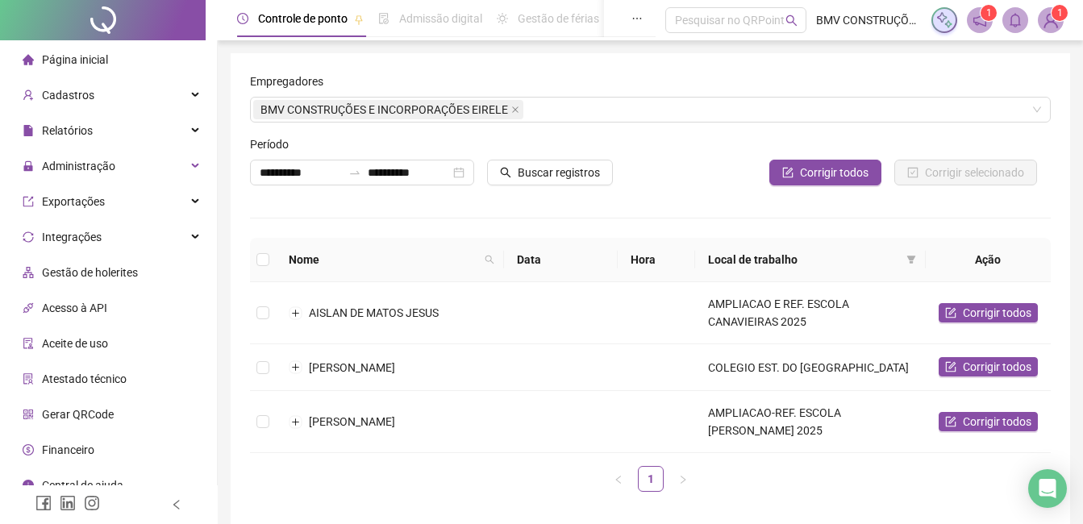
click at [81, 61] on span "Página inicial" at bounding box center [75, 59] width 66 height 13
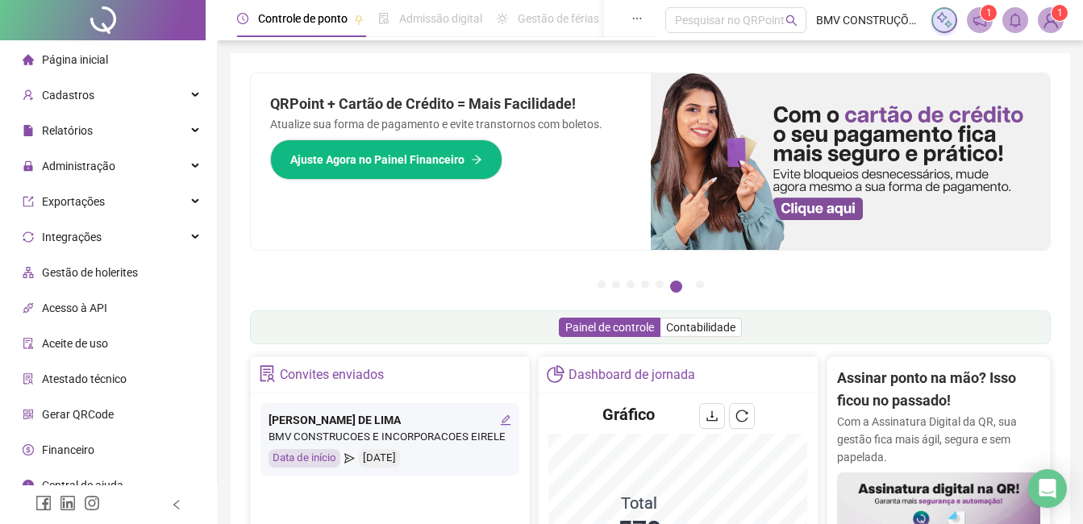
click at [75, 149] on ul "Página inicial Cadastros Relatórios Listagem de colaboradores Listagem de atras…" at bounding box center [109, 290] width 218 height 500
click at [79, 129] on span "Relatórios" at bounding box center [67, 130] width 51 height 13
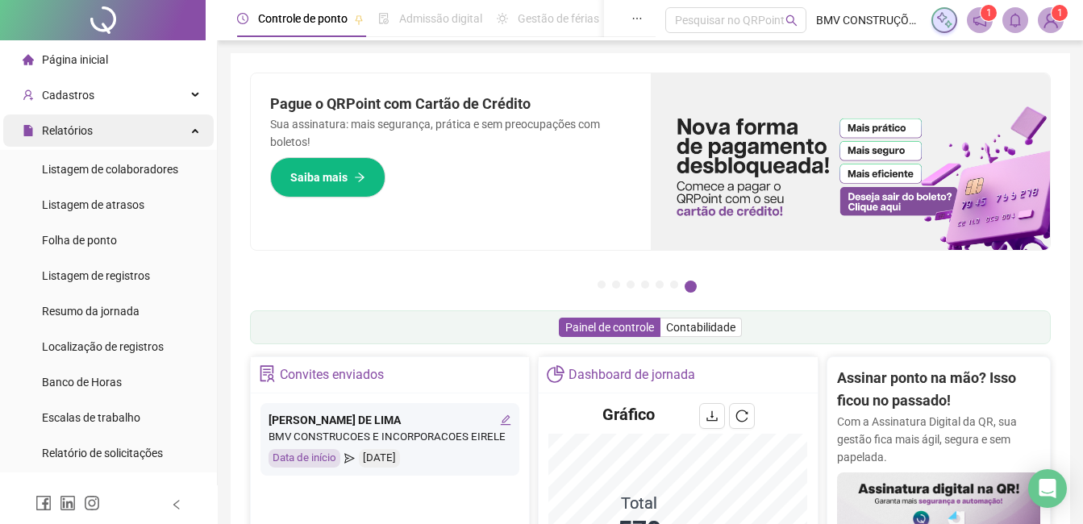
click at [98, 139] on div "Relatórios" at bounding box center [108, 131] width 211 height 32
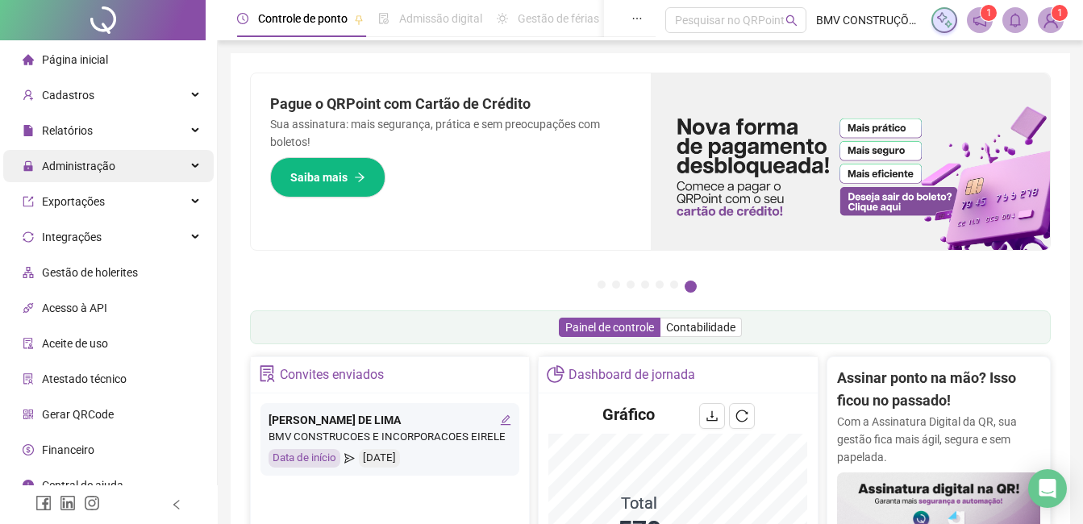
click at [96, 169] on span "Administração" at bounding box center [78, 166] width 73 height 13
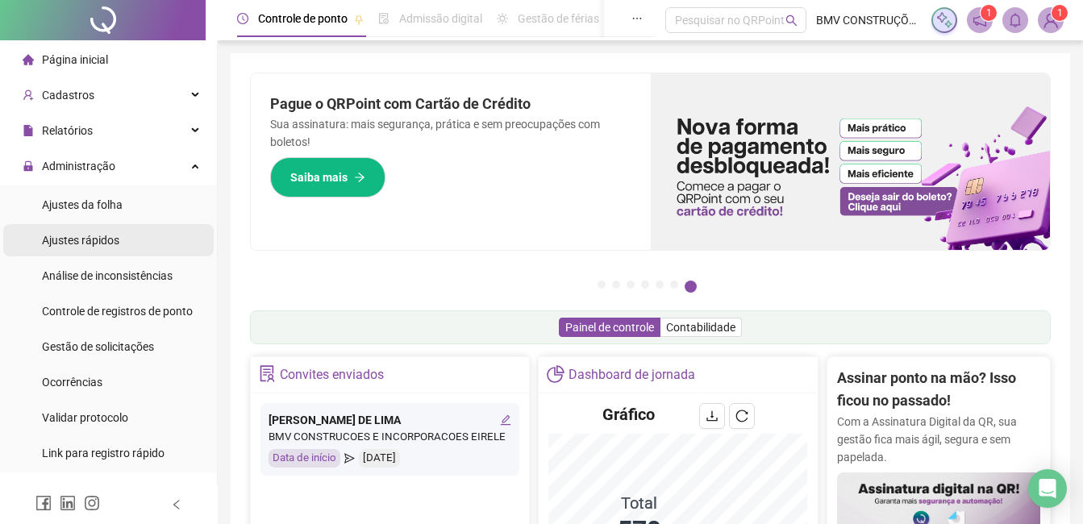
click at [109, 230] on div "Ajustes rápidos" at bounding box center [80, 240] width 77 height 32
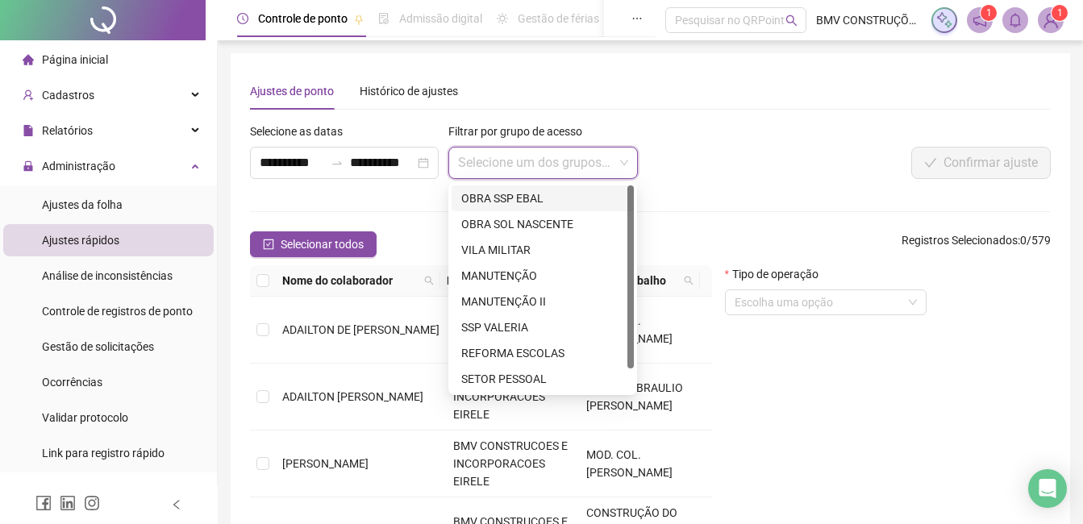
click at [567, 166] on input "search" at bounding box center [535, 163] width 155 height 31
click at [717, 195] on form "**********" at bounding box center [650, 353] width 801 height 461
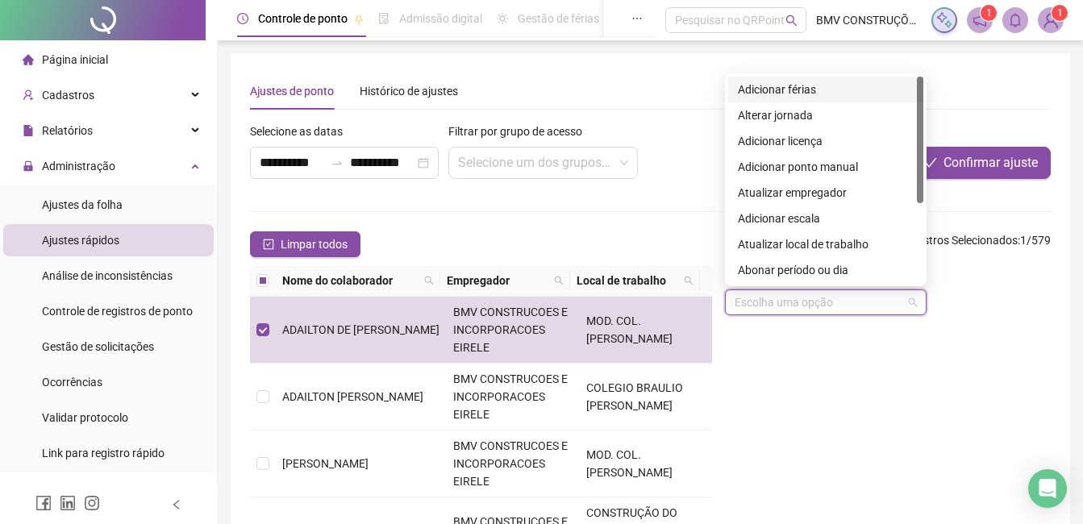
click at [799, 293] on input "search" at bounding box center [819, 302] width 168 height 24
click at [685, 233] on div "Limpar todos Registros Selecionados : 1 / 579" at bounding box center [650, 245] width 801 height 26
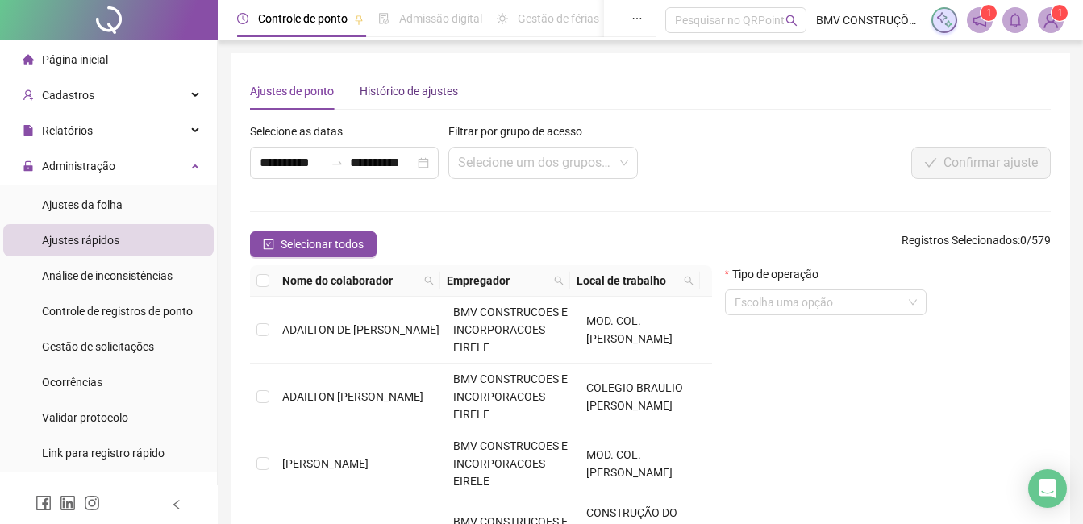
click at [446, 90] on div "Histórico de ajustes" at bounding box center [409, 91] width 98 height 18
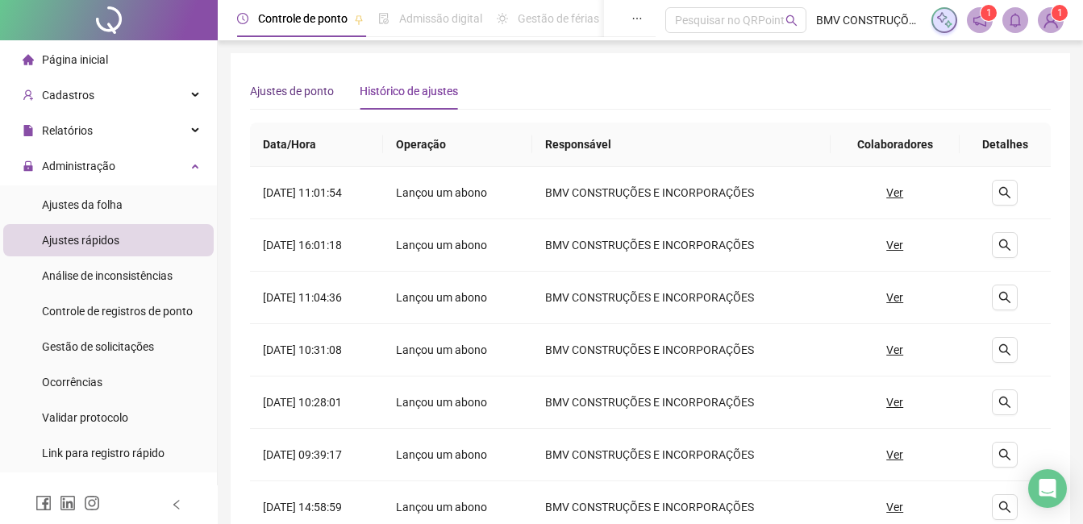
click at [306, 89] on div "Ajustes de ponto" at bounding box center [292, 91] width 84 height 18
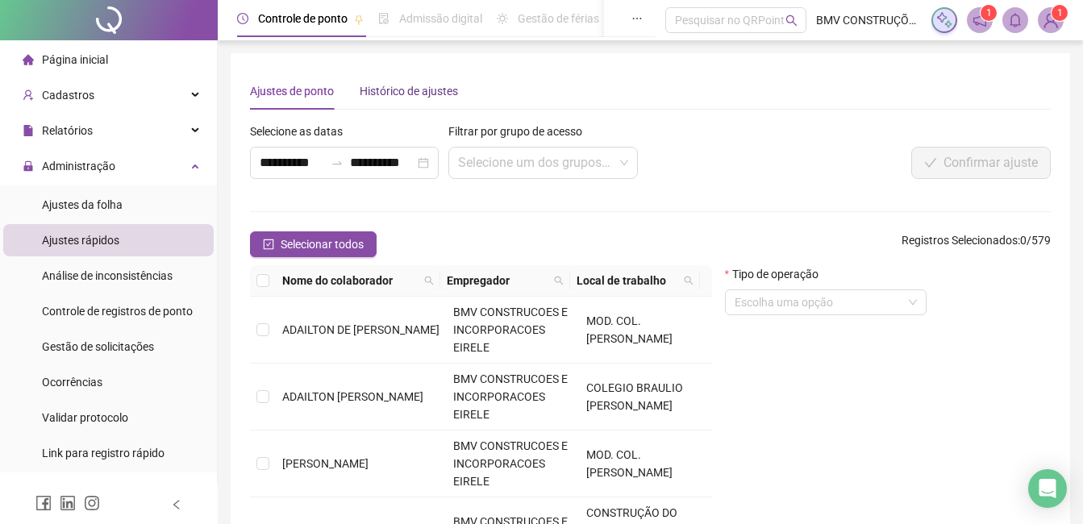
click at [419, 89] on div "Histórico de ajustes" at bounding box center [409, 91] width 98 height 18
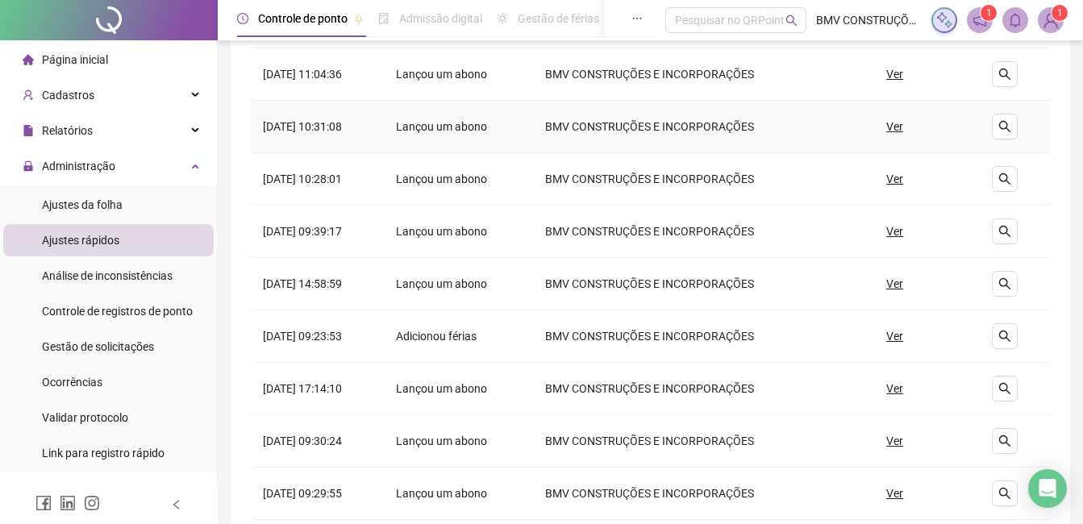
scroll to position [325, 0]
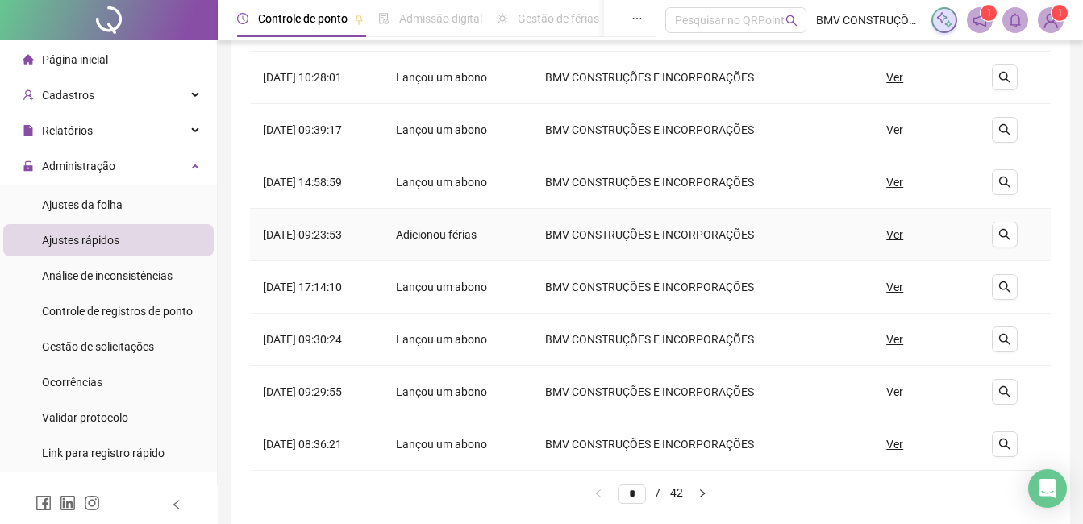
click at [903, 234] on u "Ver" at bounding box center [895, 235] width 17 height 18
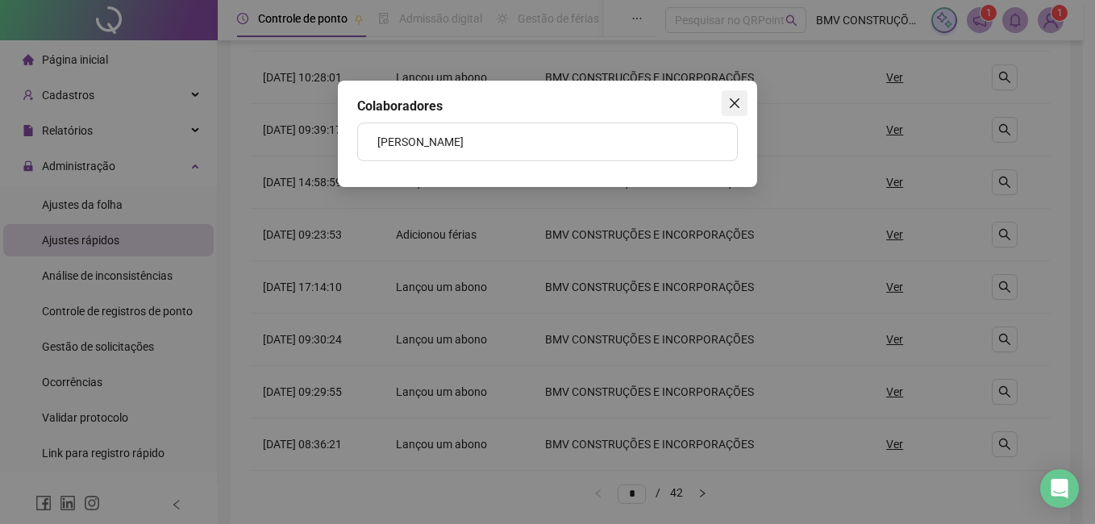
click at [736, 102] on icon "close" at bounding box center [735, 103] width 10 height 10
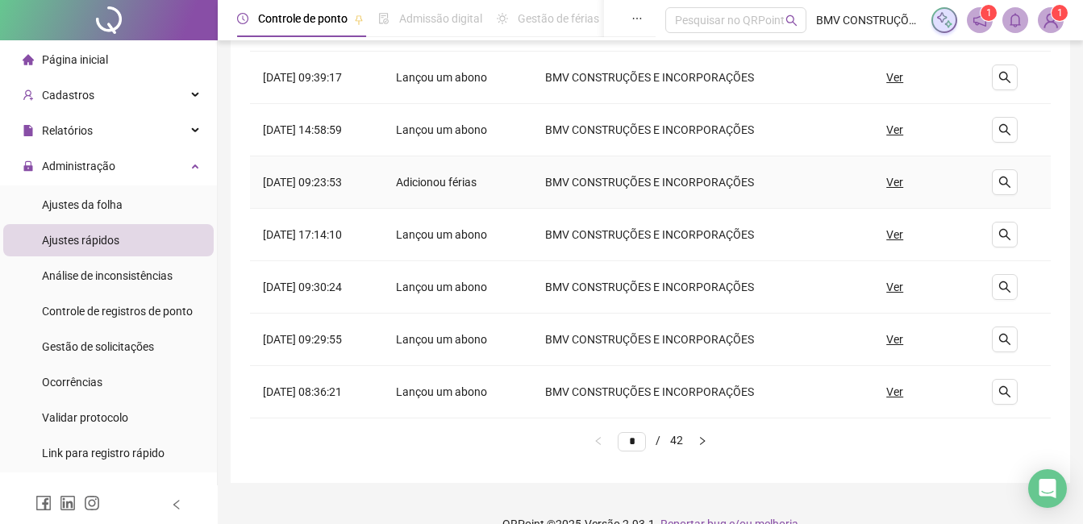
scroll to position [406, 0]
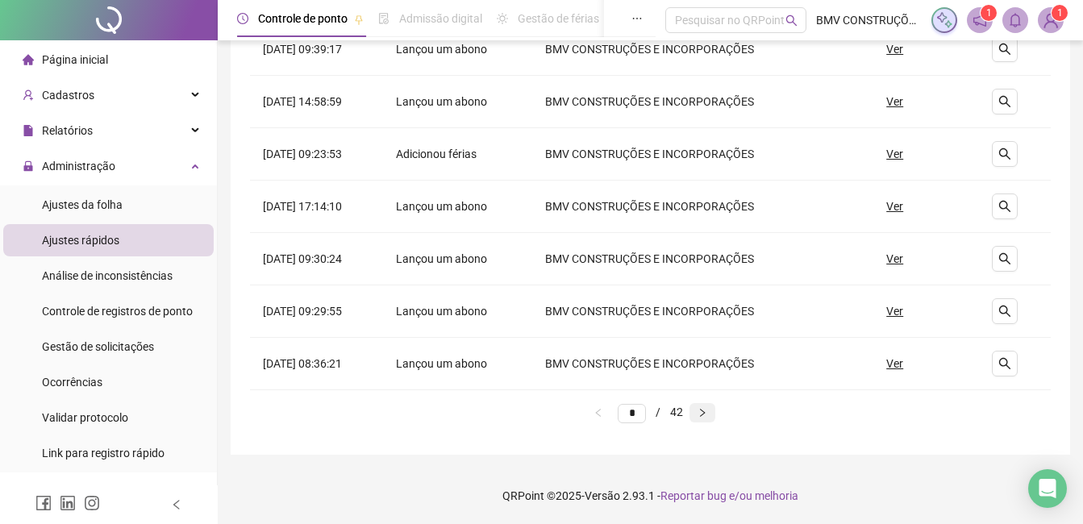
click at [707, 414] on icon "right" at bounding box center [703, 413] width 10 height 10
type input "*"
click at [903, 312] on u "Ver" at bounding box center [895, 312] width 17 height 18
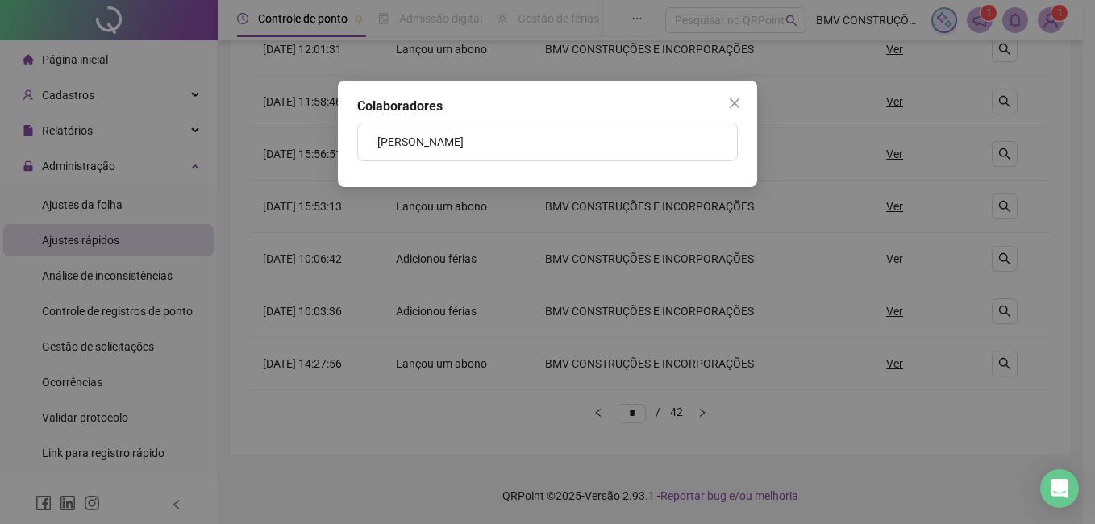
click at [740, 107] on icon "close" at bounding box center [734, 103] width 13 height 13
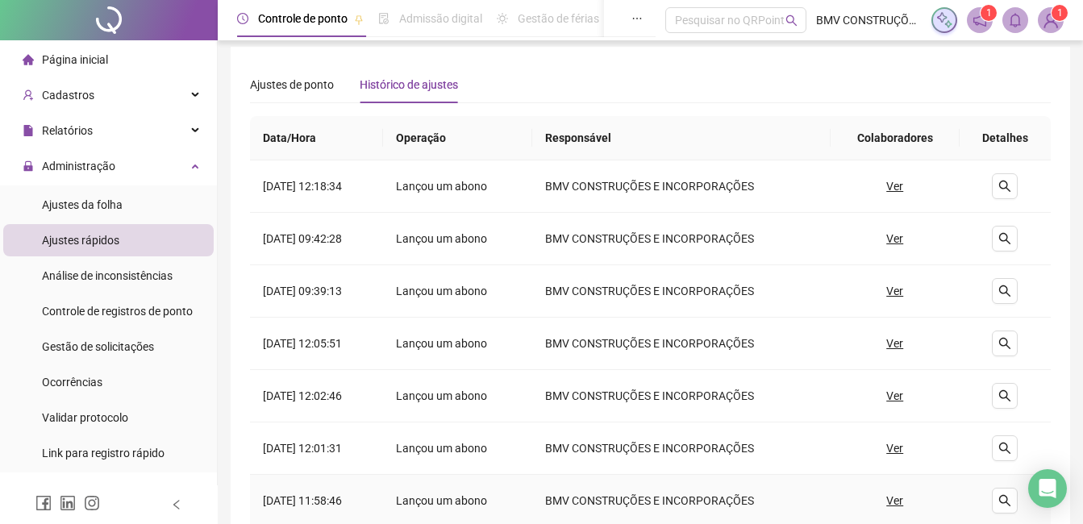
scroll to position [2, 0]
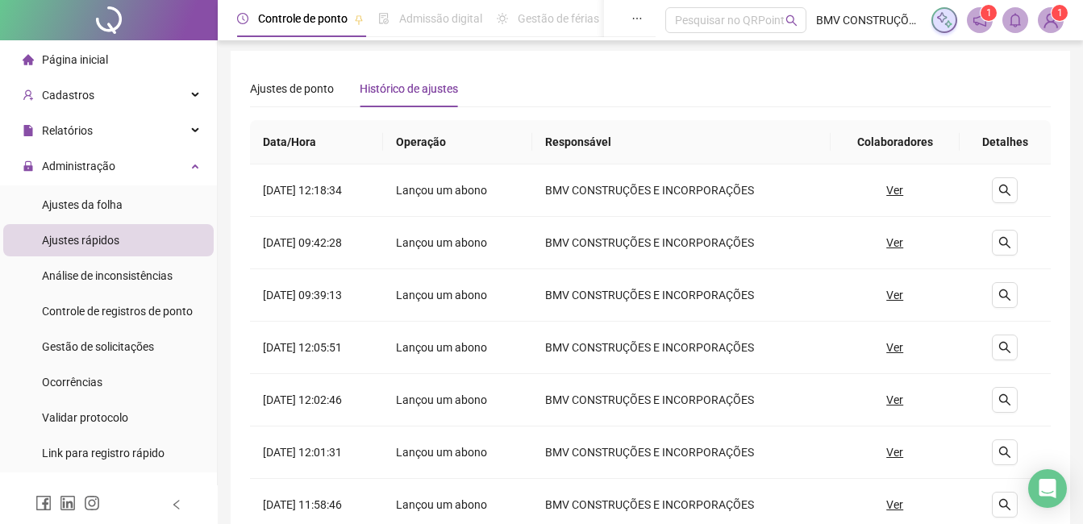
click at [112, 56] on li "Página inicial" at bounding box center [108, 60] width 211 height 32
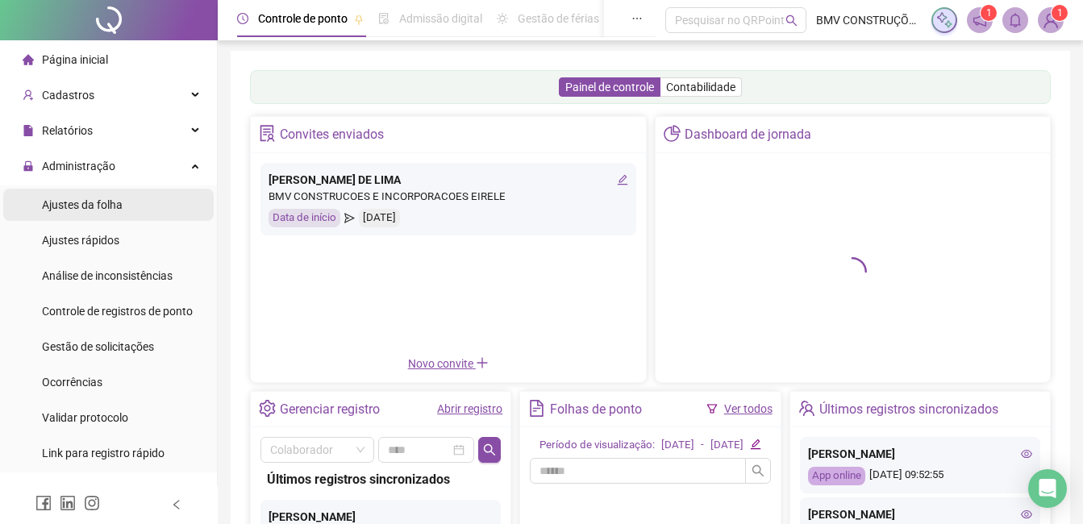
click at [128, 198] on li "Ajustes da folha" at bounding box center [108, 205] width 211 height 32
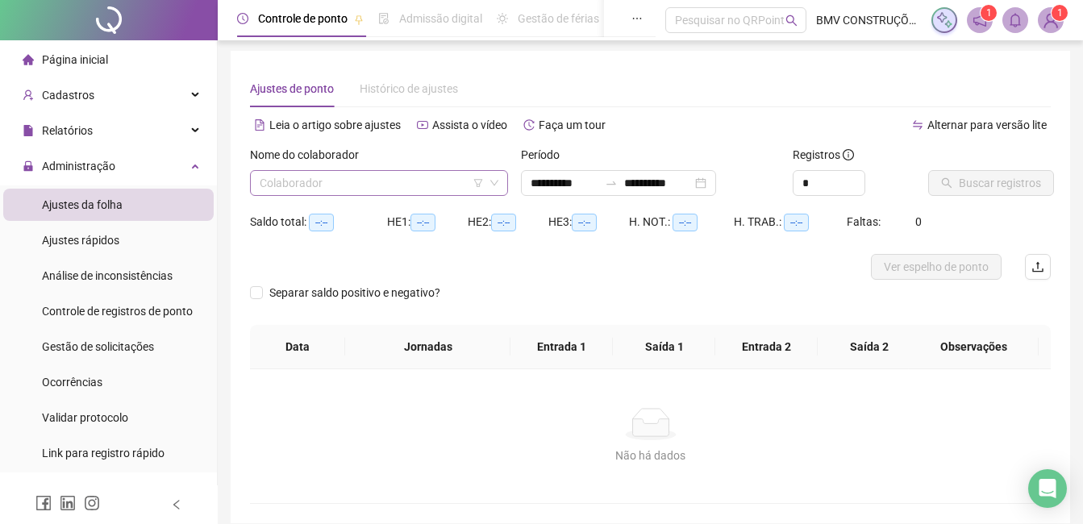
type input "**********"
click at [469, 179] on input "search" at bounding box center [372, 183] width 224 height 24
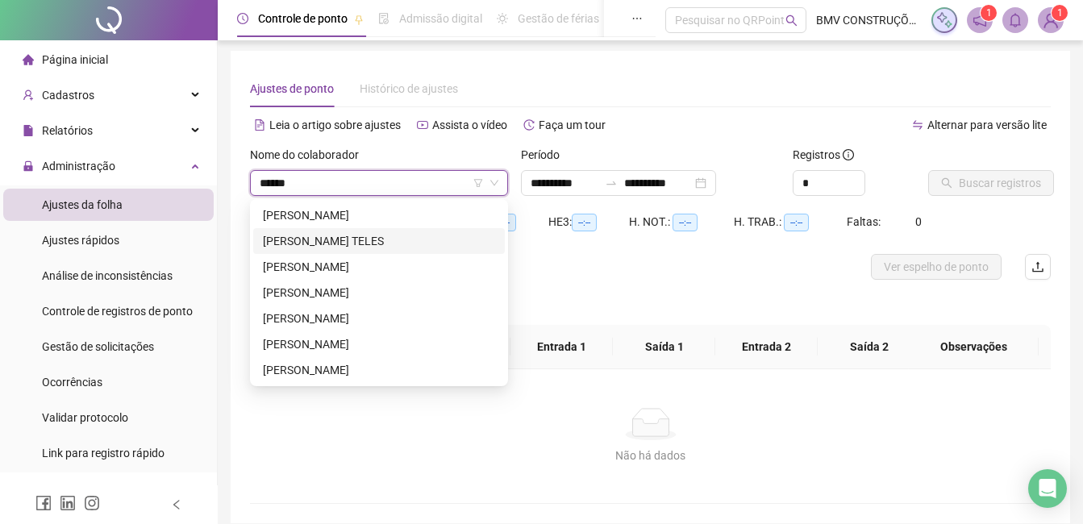
type input "******"
click at [579, 272] on div at bounding box center [550, 267] width 601 height 26
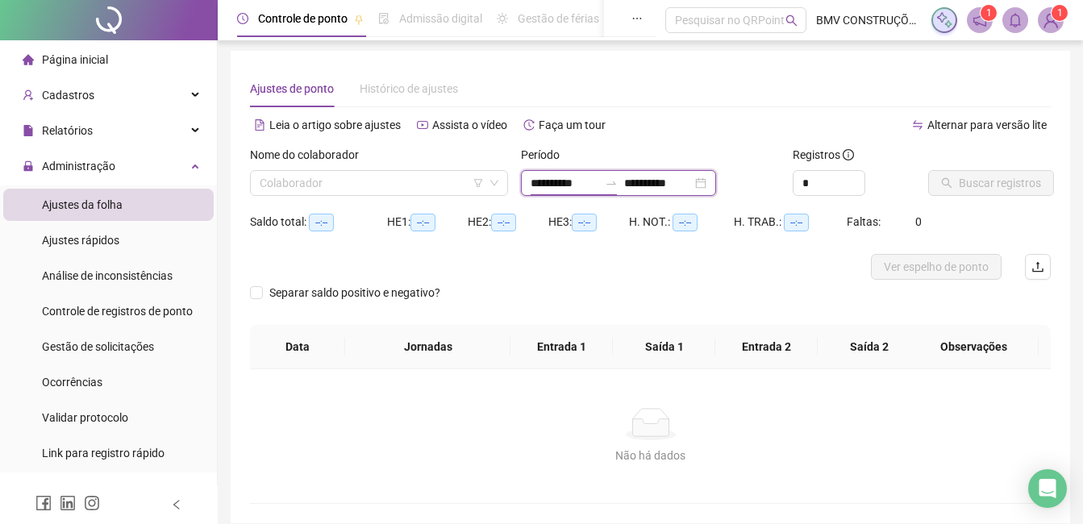
click at [555, 187] on input "**********" at bounding box center [565, 183] width 68 height 18
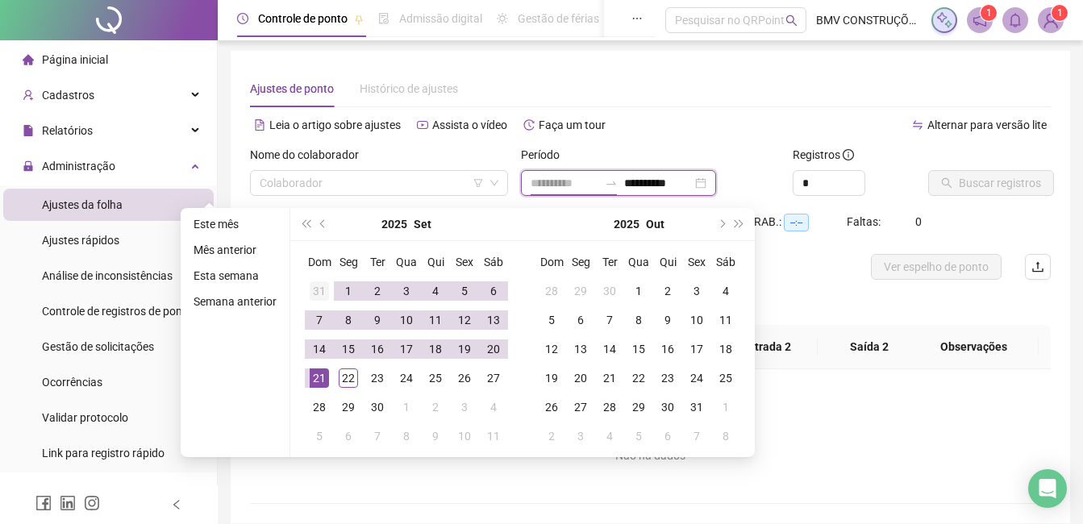
type input "**********"
click at [324, 289] on div "31" at bounding box center [319, 291] width 19 height 19
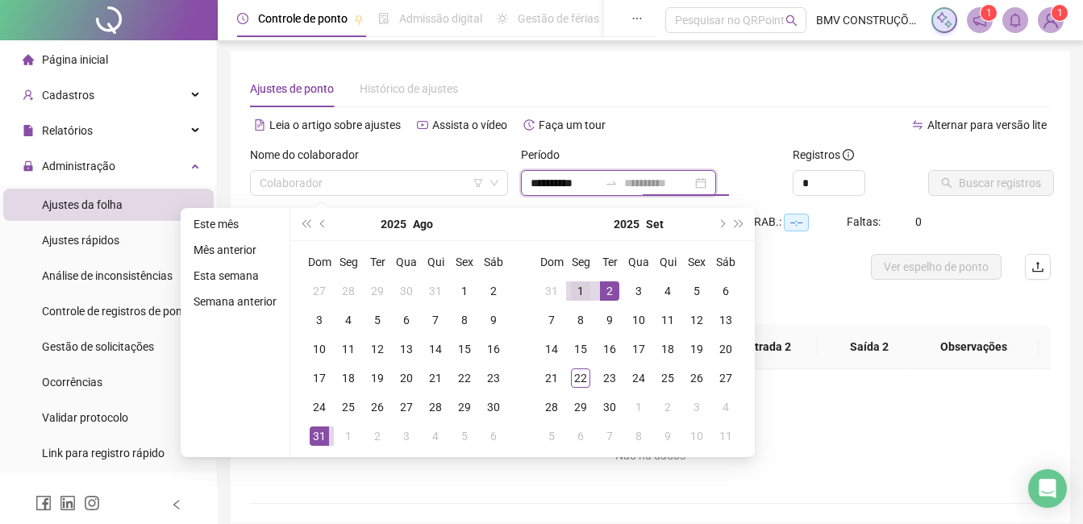
type input "**********"
click at [579, 289] on div "1" at bounding box center [580, 291] width 19 height 19
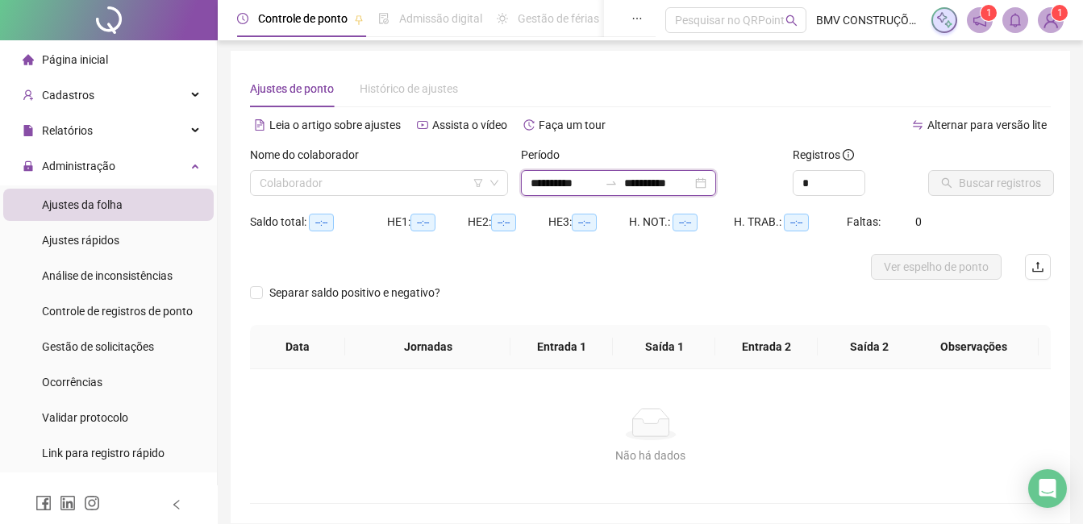
click at [559, 182] on input "**********" at bounding box center [565, 183] width 68 height 18
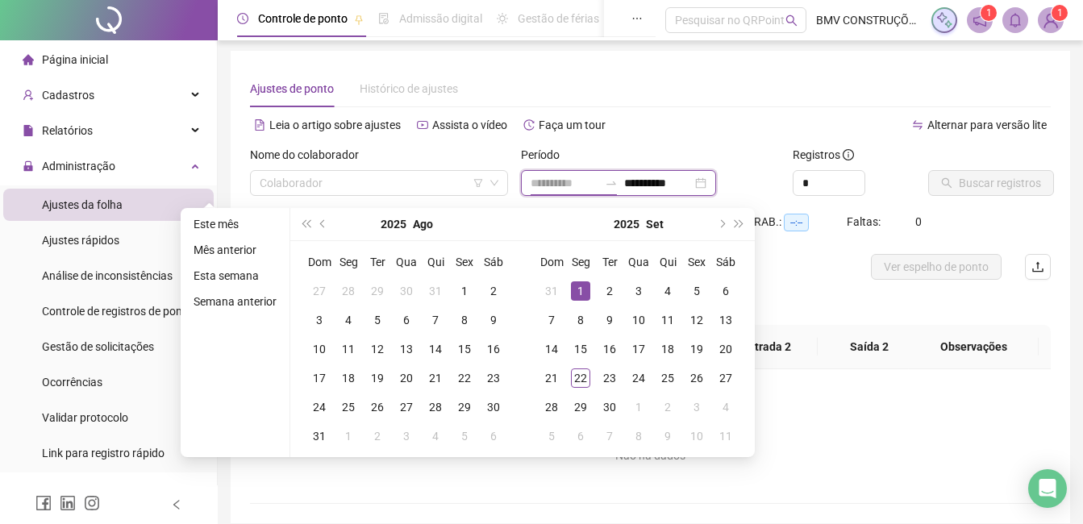
type input "**********"
click at [581, 294] on div "1" at bounding box center [580, 291] width 19 height 19
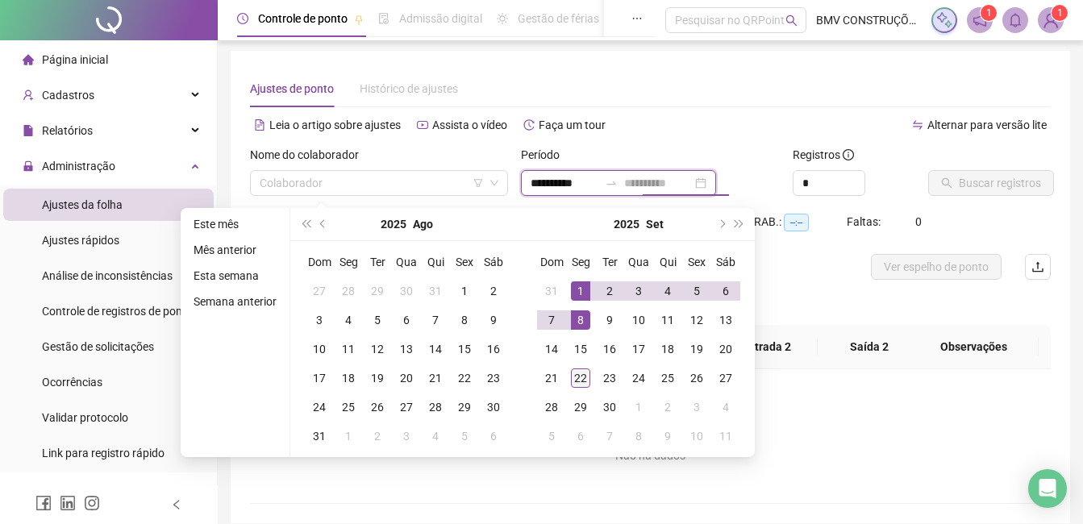
type input "**********"
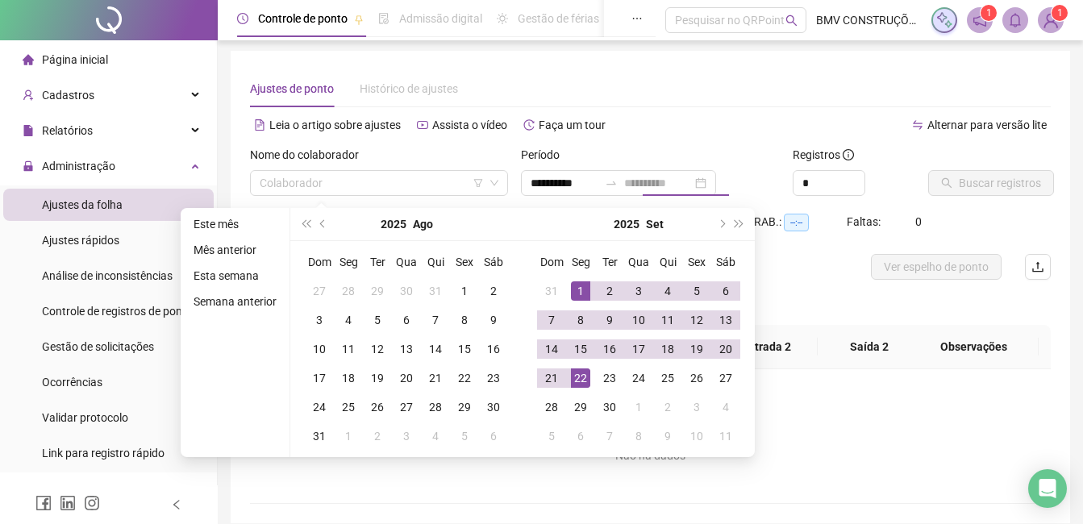
click at [581, 377] on div "22" at bounding box center [580, 378] width 19 height 19
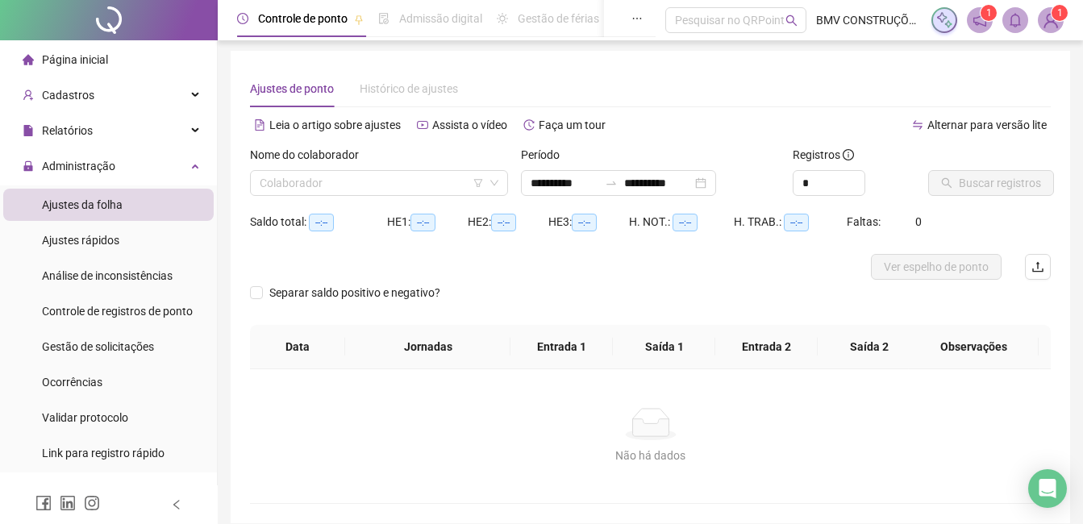
drag, startPoint x: 795, startPoint y: 270, endPoint x: 524, endPoint y: 234, distance: 273.5
click at [791, 266] on div at bounding box center [550, 267] width 601 height 26
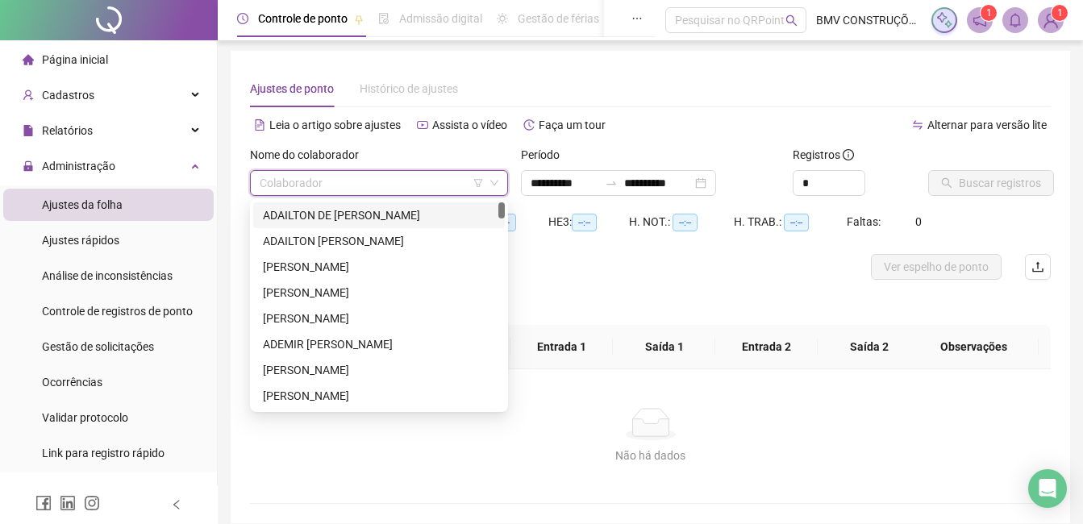
click at [381, 182] on input "search" at bounding box center [372, 183] width 224 height 24
click at [380, 220] on div "ADAILTON DE [PERSON_NAME]" at bounding box center [379, 216] width 232 height 18
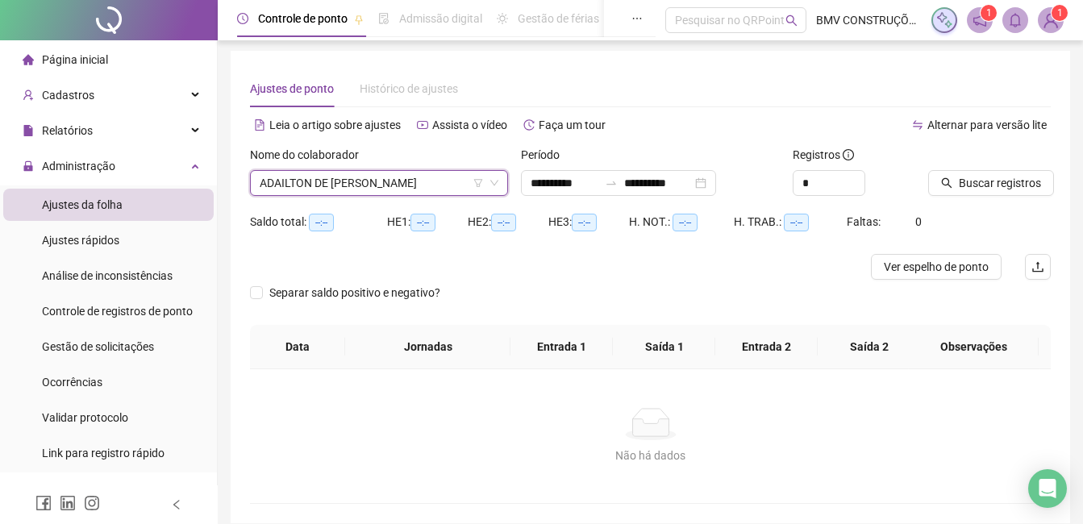
click at [1069, 114] on div "**********" at bounding box center [651, 287] width 840 height 473
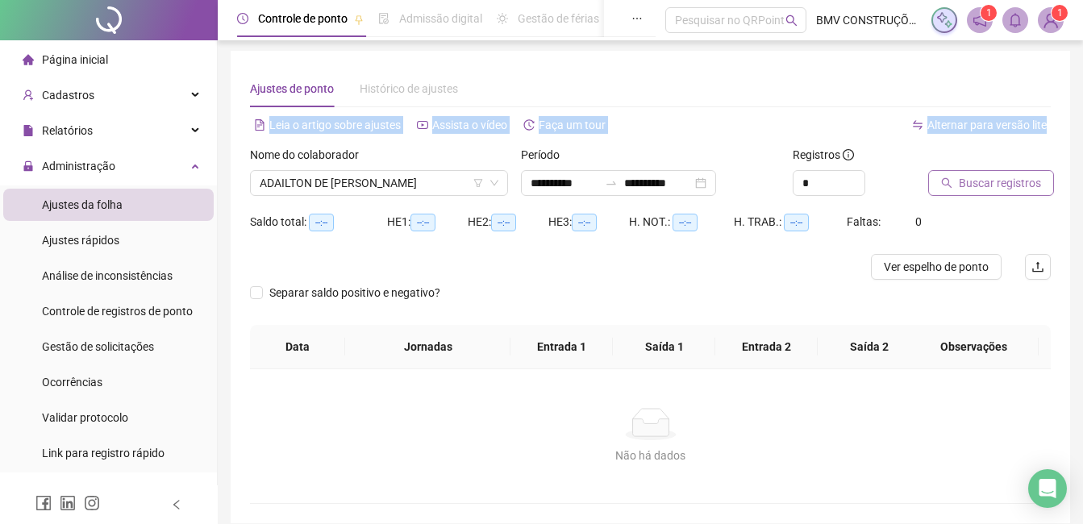
drag, startPoint x: 1069, startPoint y: 114, endPoint x: 1028, endPoint y: 186, distance: 82.7
click at [1028, 186] on span "Buscar registros" at bounding box center [1000, 183] width 82 height 18
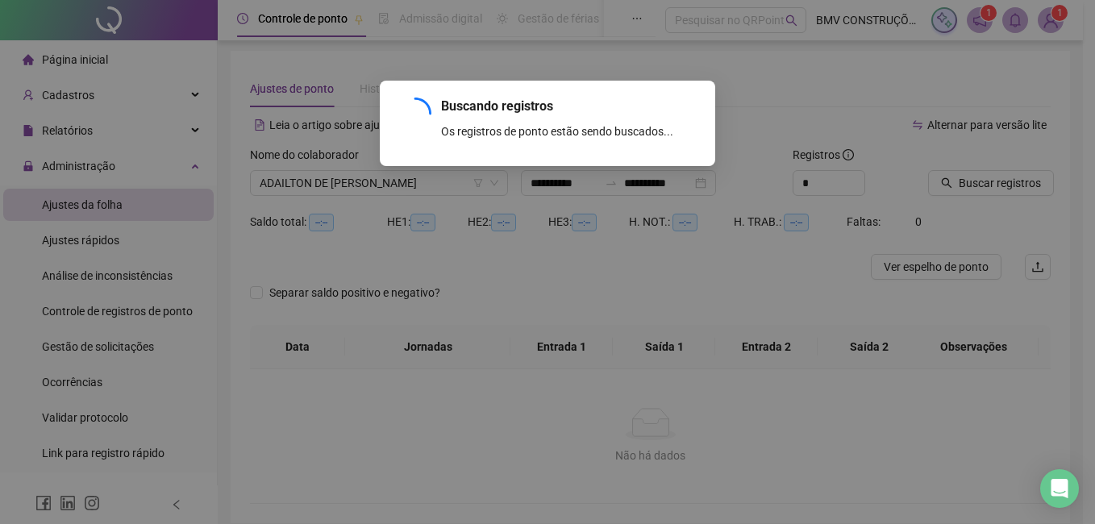
click at [883, 160] on div "Buscando registros Os registros de ponto estão sendo buscados... OK" at bounding box center [547, 262] width 1095 height 524
